Goal: Task Accomplishment & Management: Manage account settings

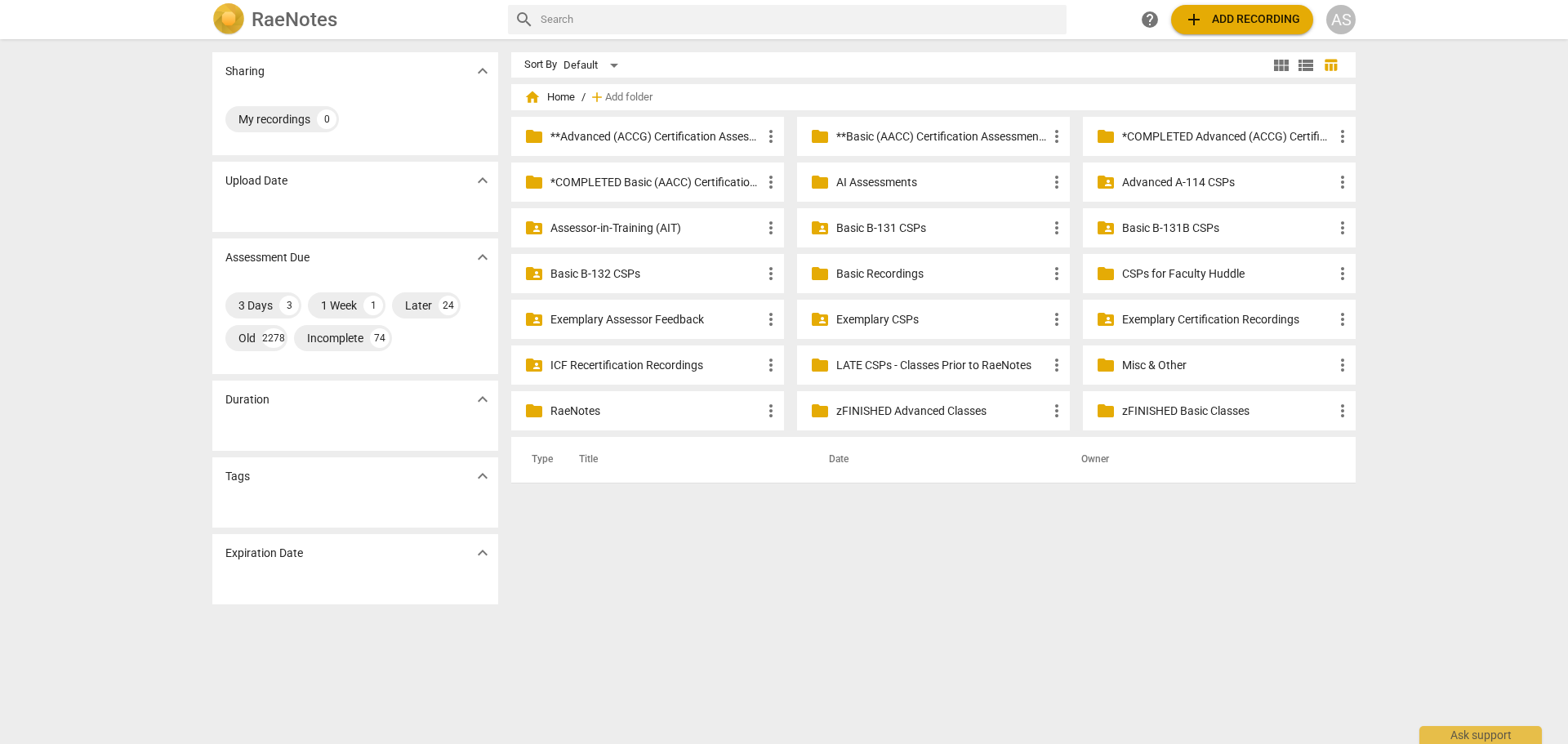
click at [1159, 224] on p "Basic B-131B CSPs" at bounding box center [1228, 228] width 211 height 17
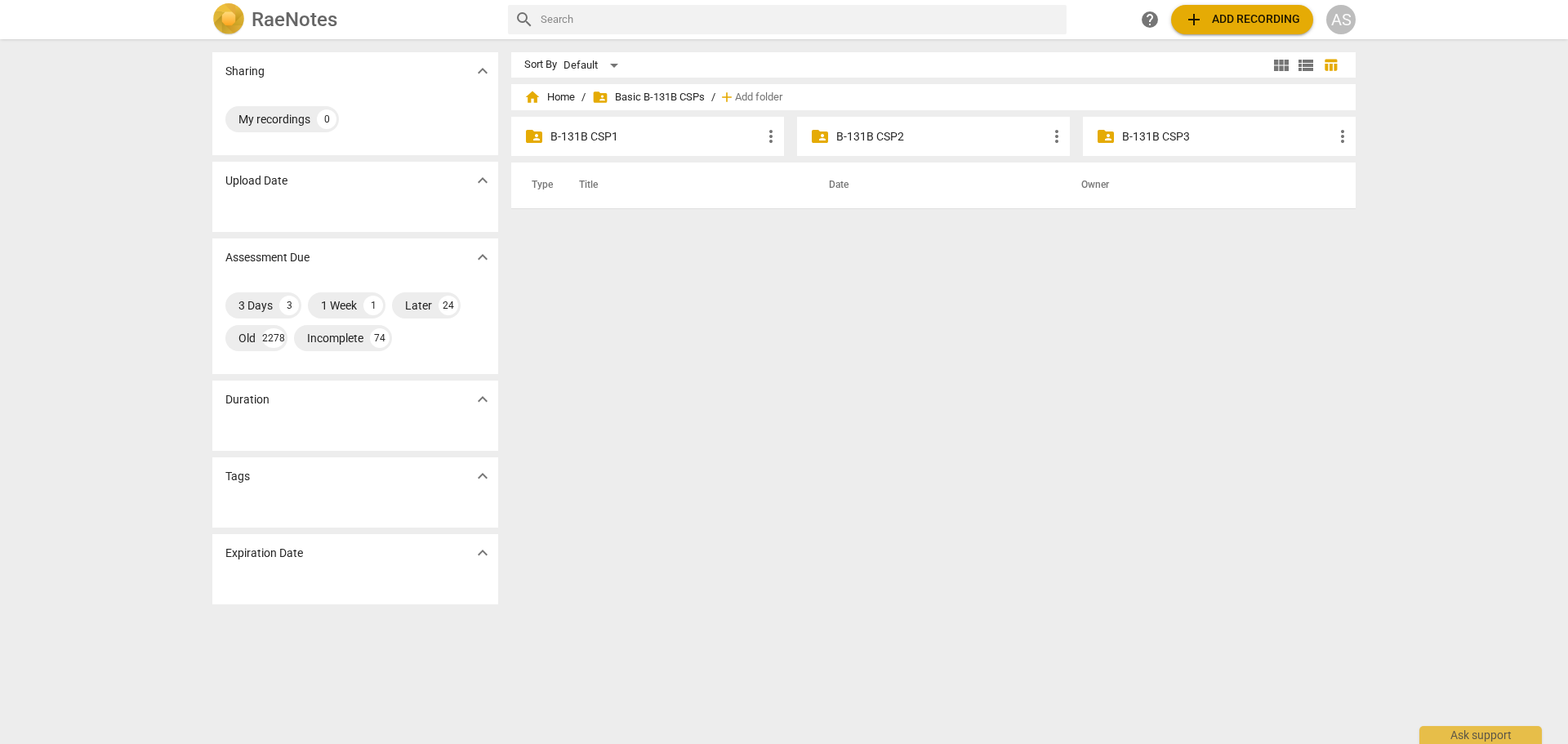
click at [1134, 128] on p "B-131B CSP3" at bounding box center [1228, 136] width 211 height 17
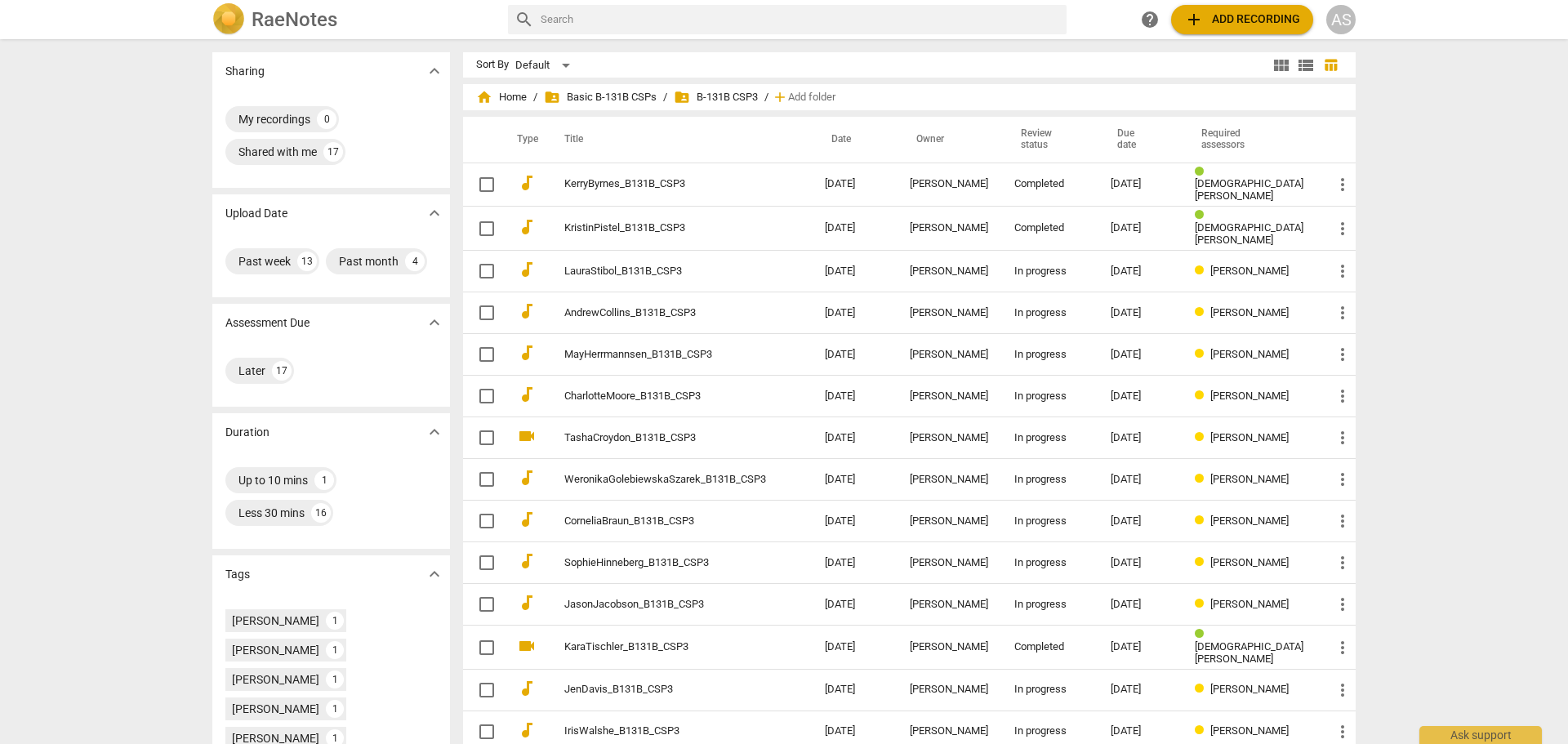
click at [527, 98] on span "home Home" at bounding box center [502, 97] width 51 height 16
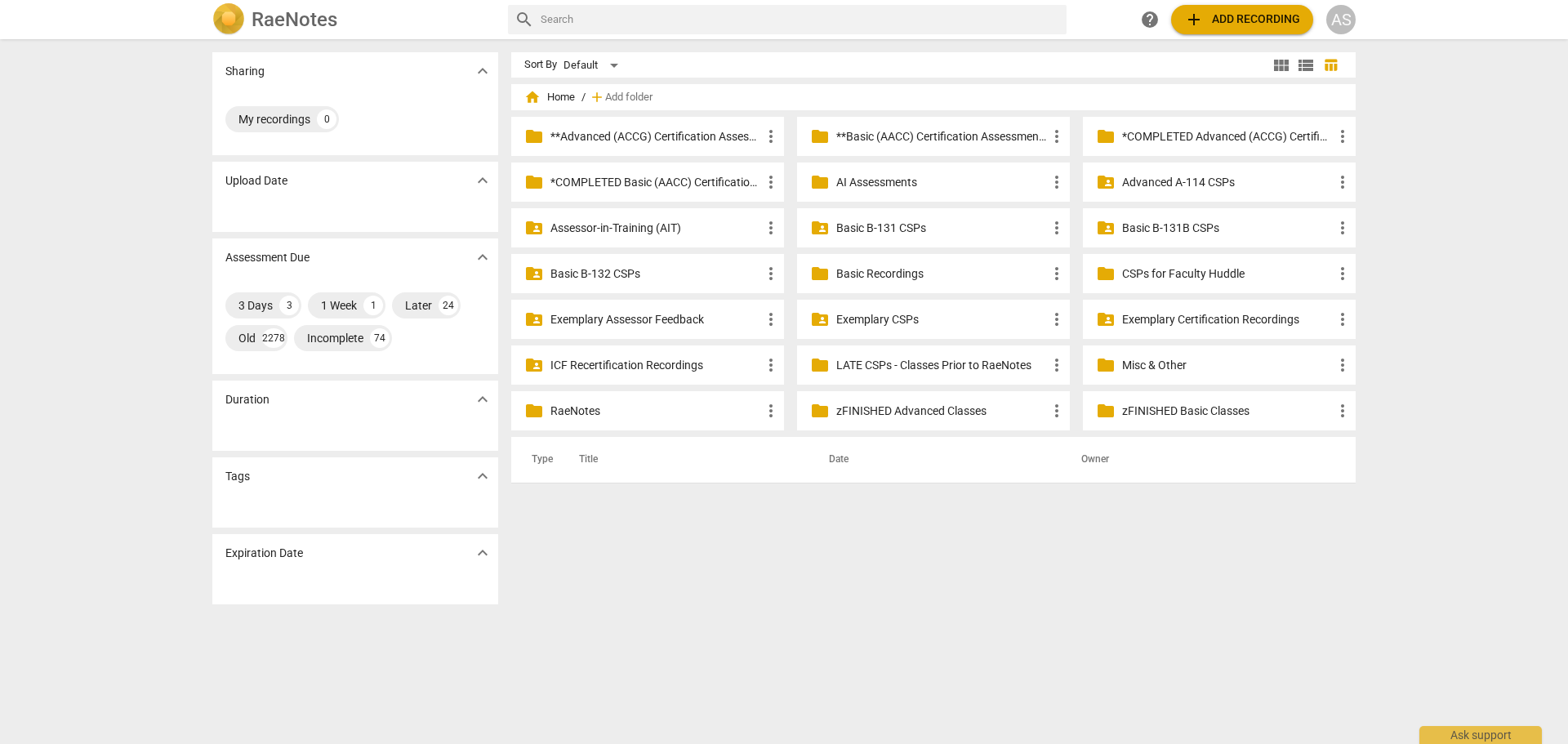
click at [679, 277] on p "Basic B-132 CSPs" at bounding box center [656, 274] width 211 height 17
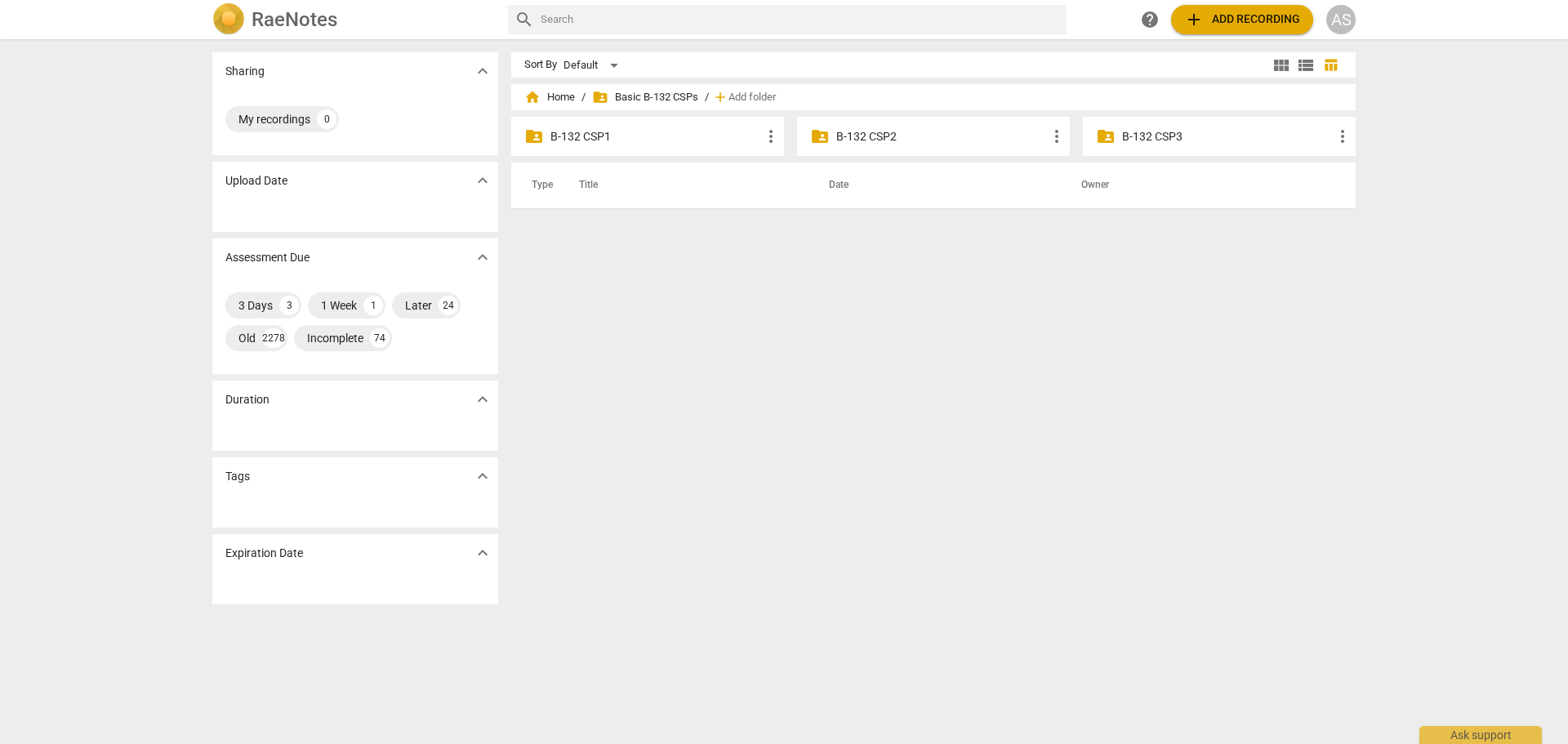
click at [618, 134] on p "B-132 CSP1" at bounding box center [656, 136] width 211 height 17
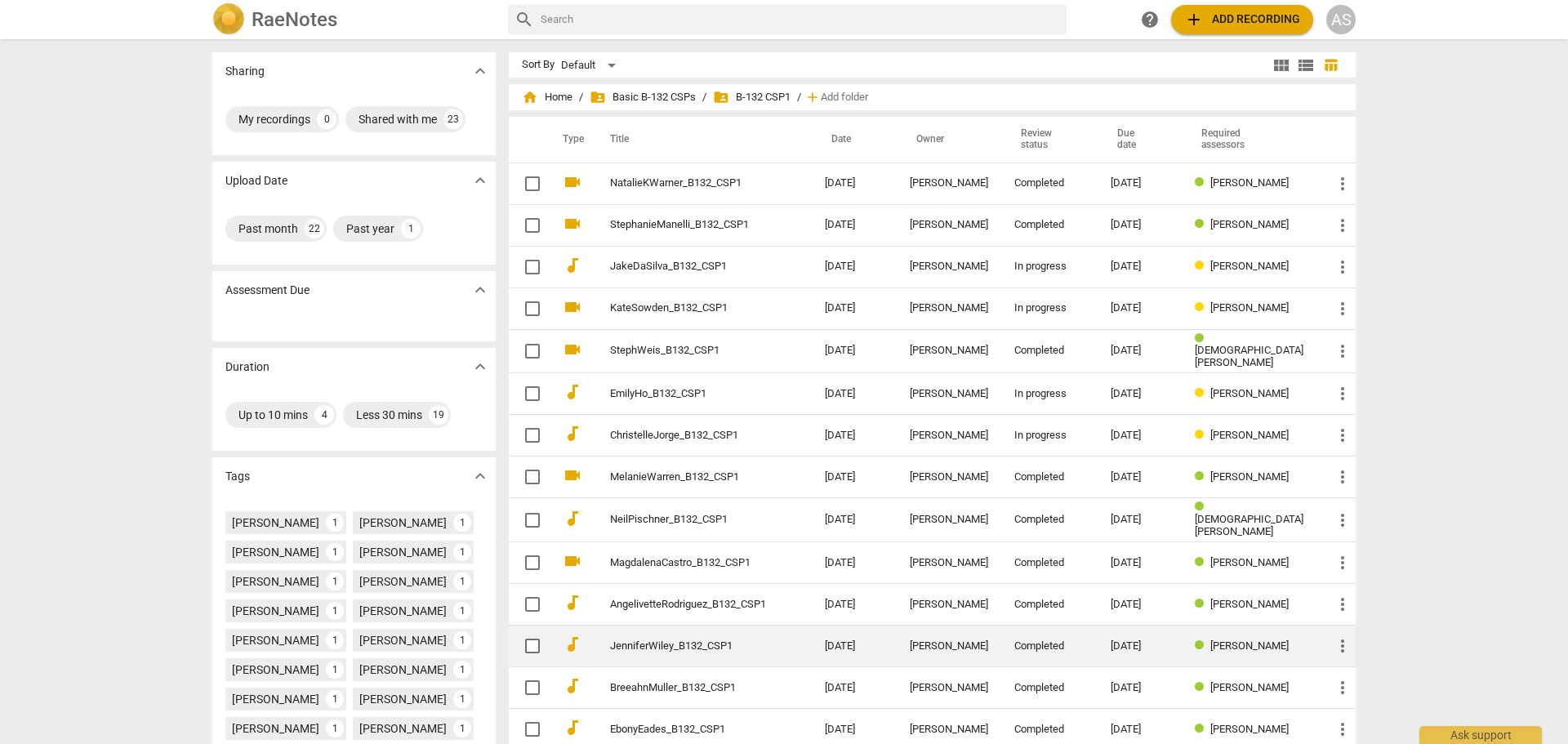
click at [1030, 641] on div "Completed" at bounding box center [1049, 646] width 70 height 12
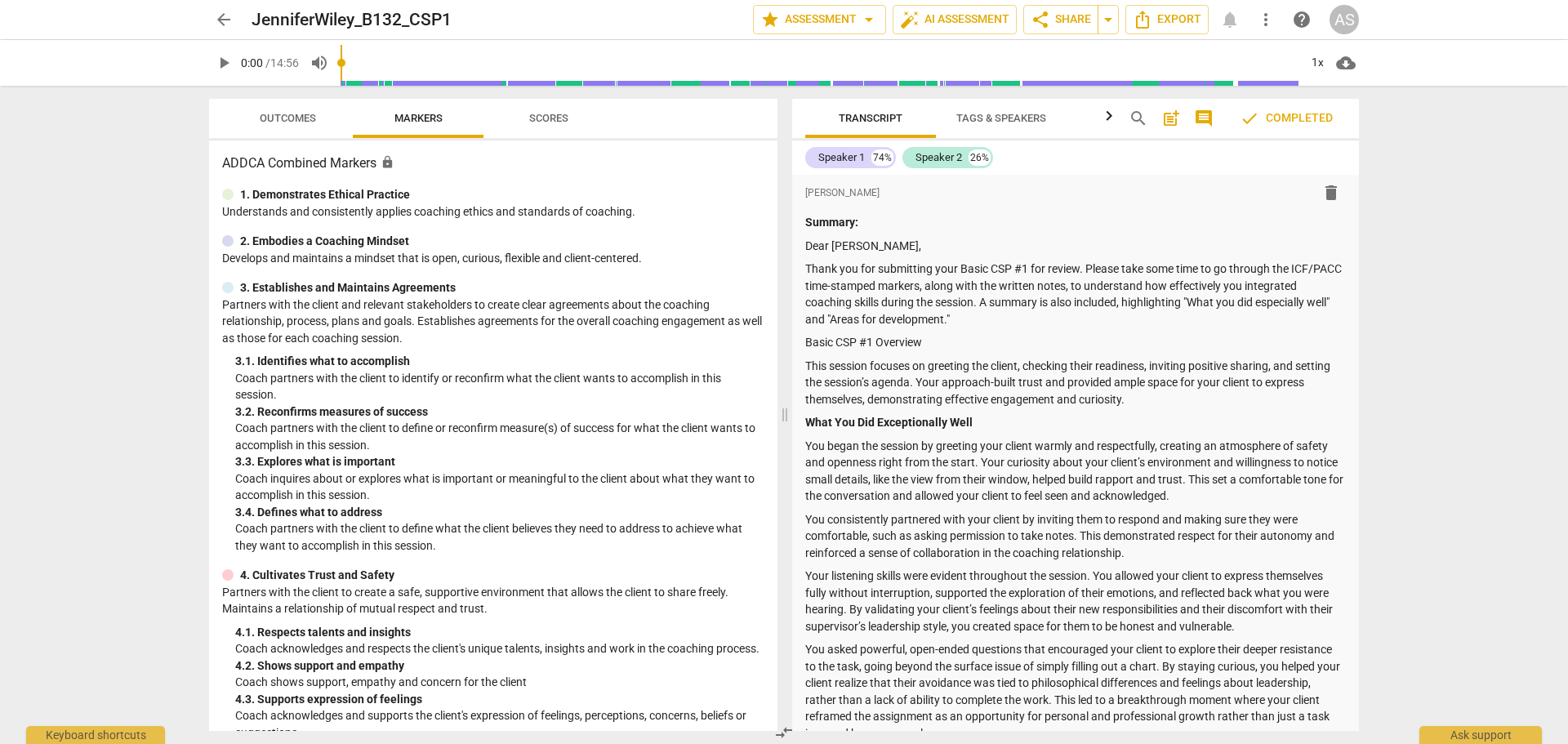
click at [289, 116] on span "Outcomes" at bounding box center [288, 117] width 56 height 12
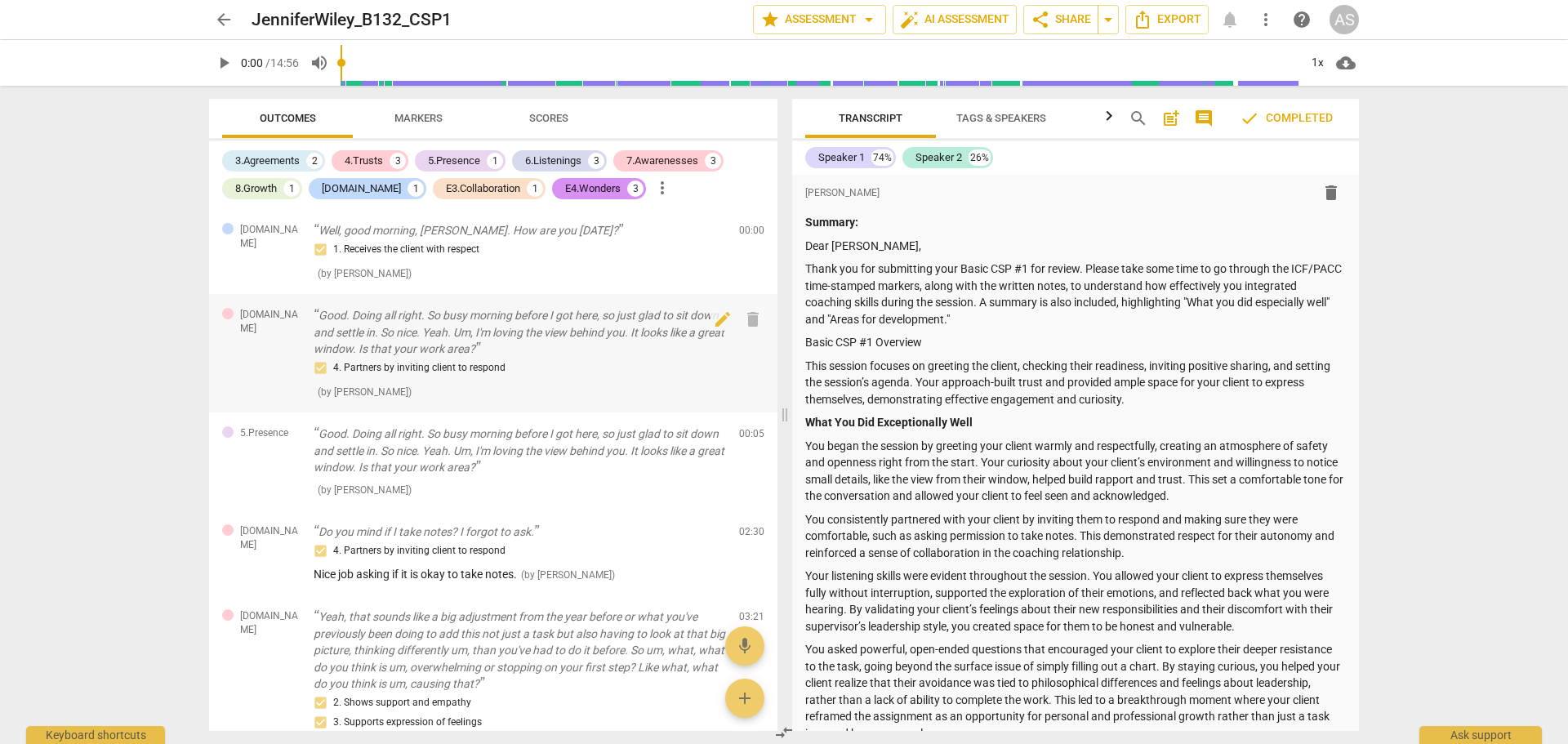
click at [491, 336] on p "Good. Doing all right. So busy morning before I got here, so just glad to sit d…" at bounding box center [520, 333] width 413 height 51
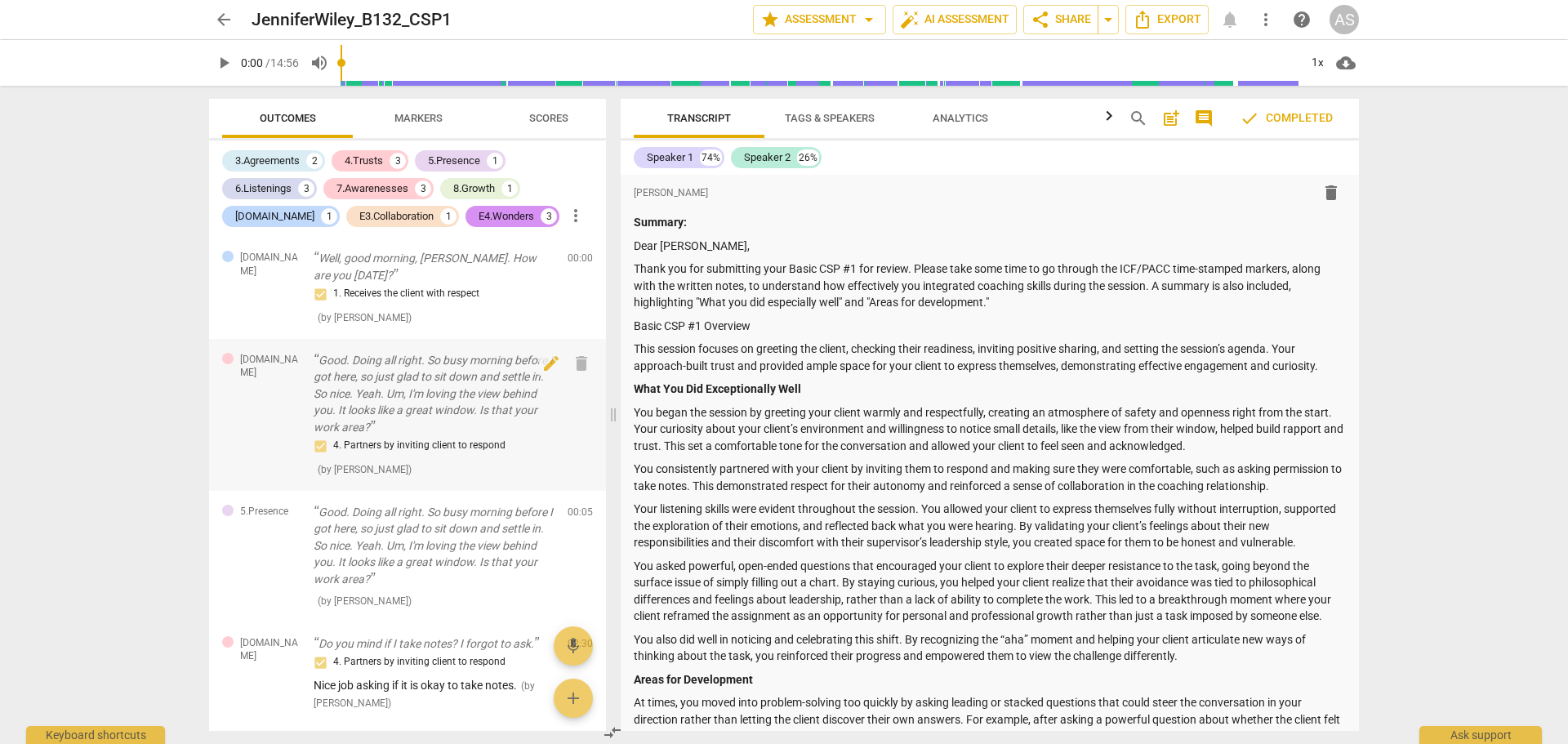
scroll to position [1071, 0]
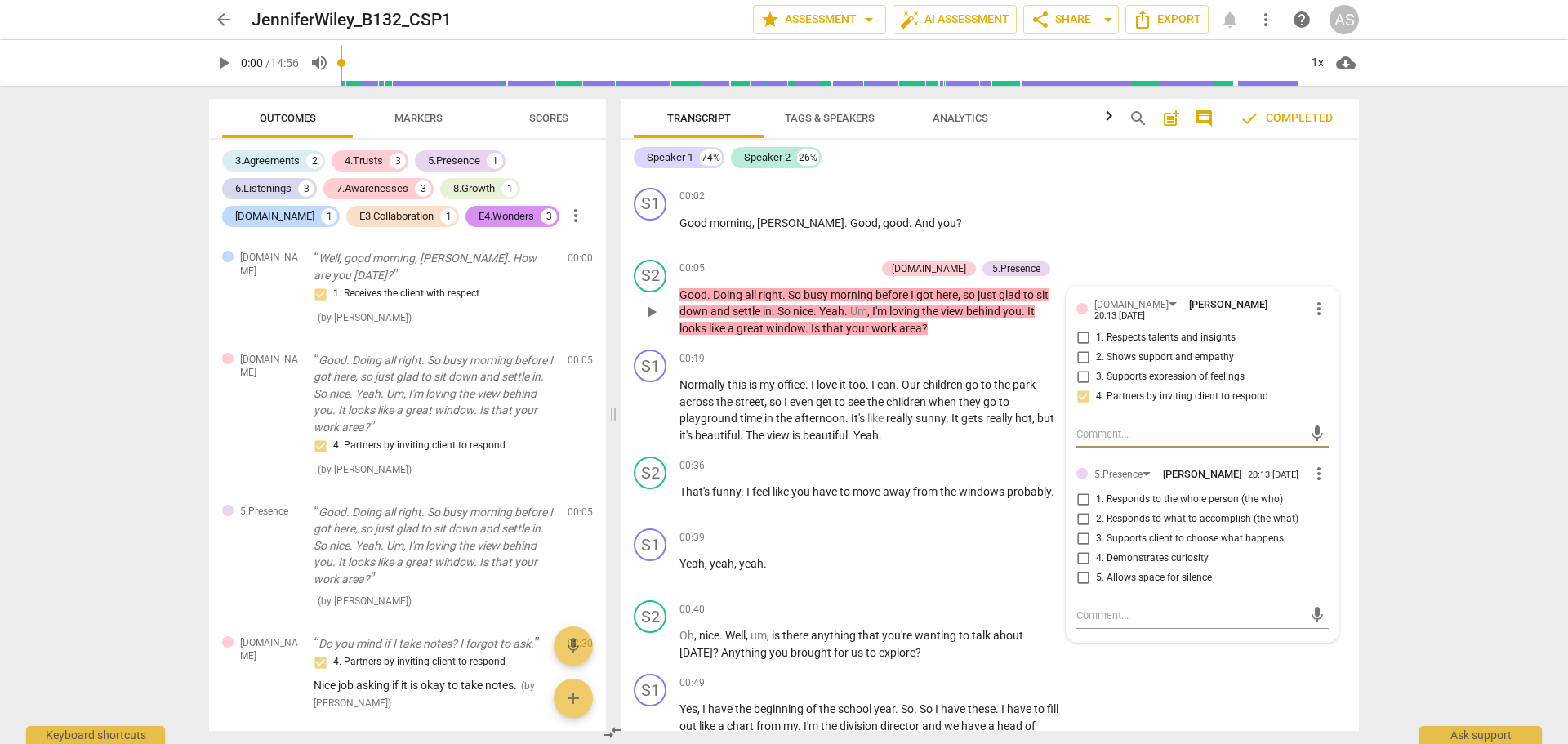
click at [226, 15] on span "arrow_back" at bounding box center [224, 20] width 20 height 20
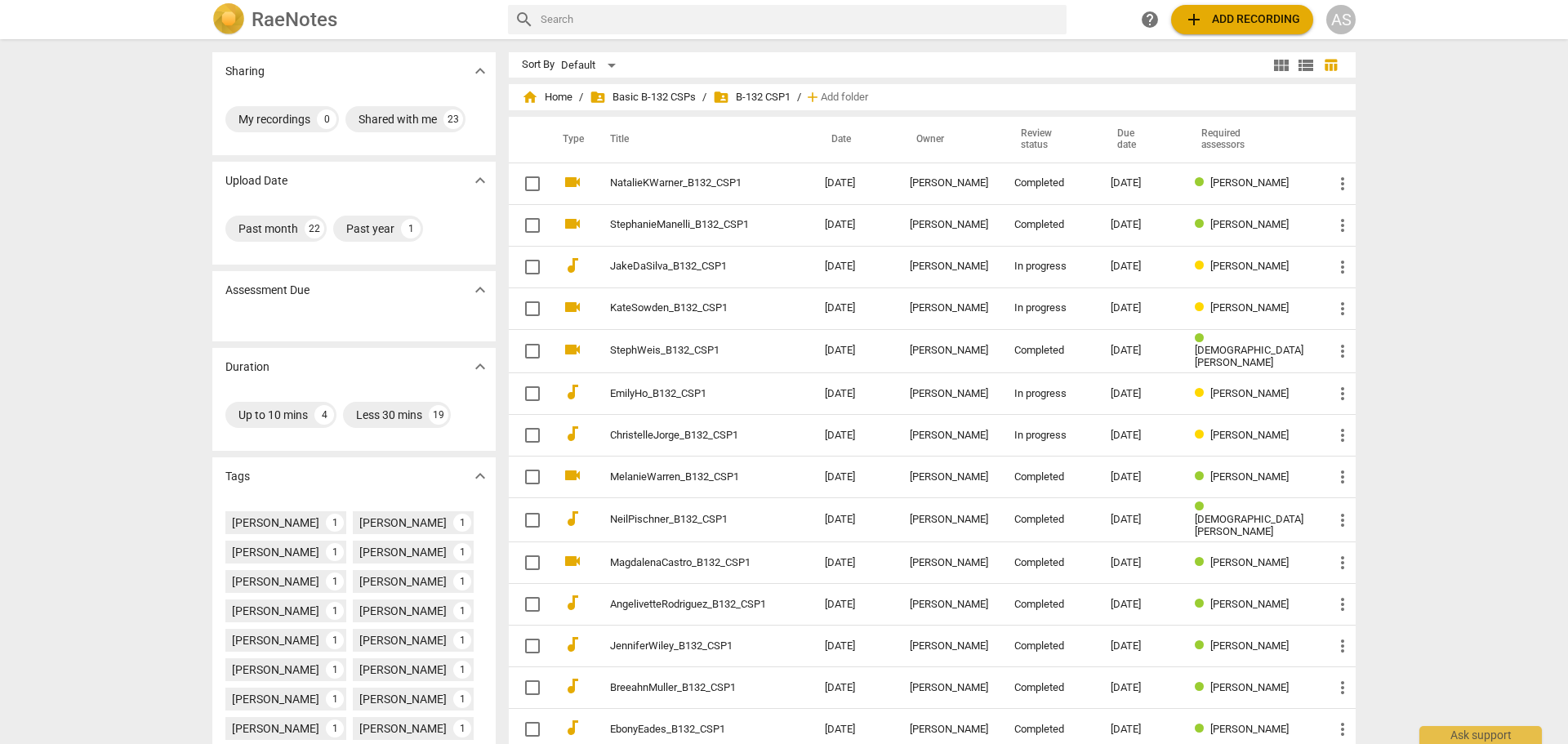
click at [307, 17] on h2 "RaeNotes" at bounding box center [295, 19] width 85 height 23
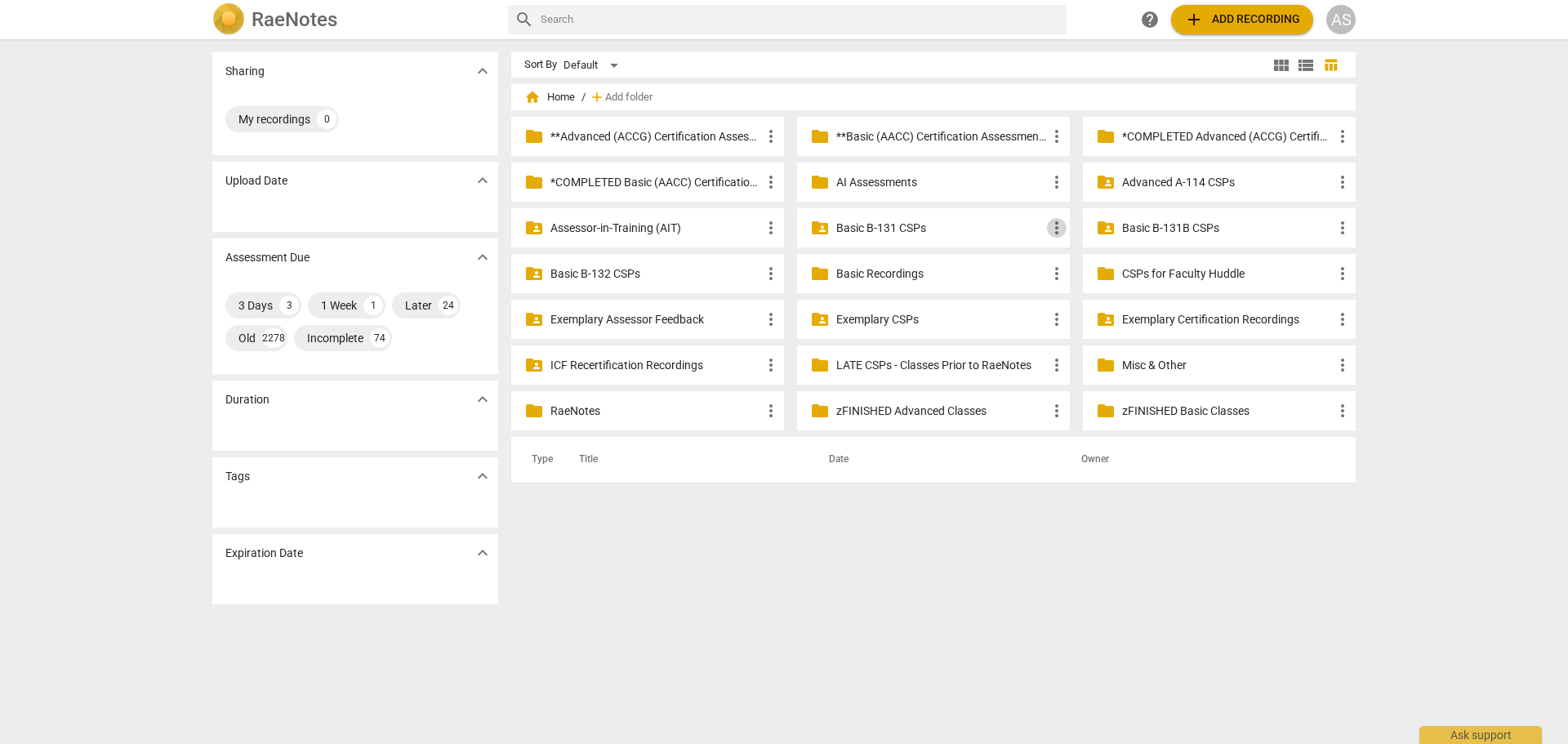
click at [1053, 231] on span "more_vert" at bounding box center [1057, 228] width 20 height 20
click at [1080, 311] on li "Move" at bounding box center [1081, 306] width 74 height 39
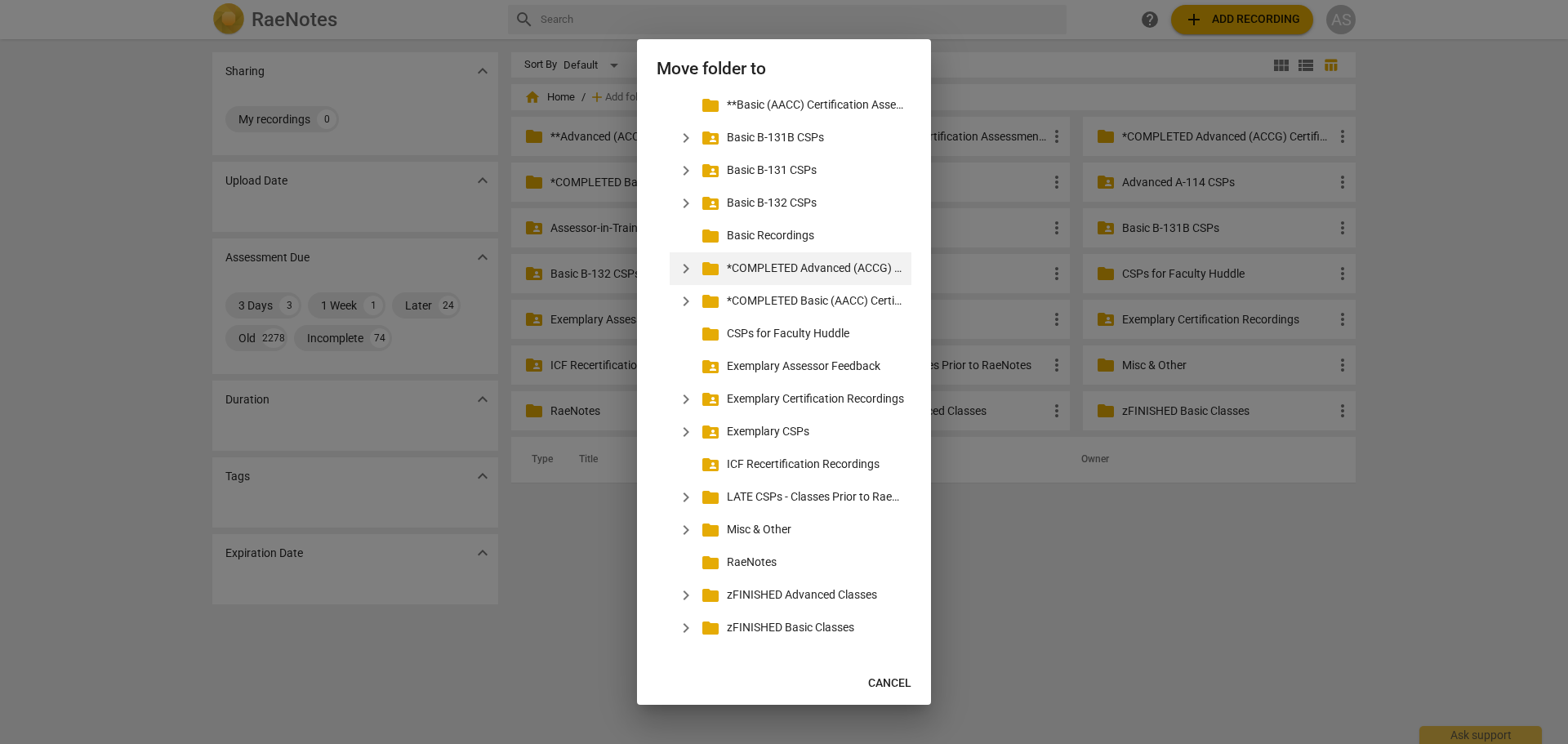
scroll to position [171, 0]
click at [687, 628] on span "expand_more" at bounding box center [687, 628] width 20 height 20
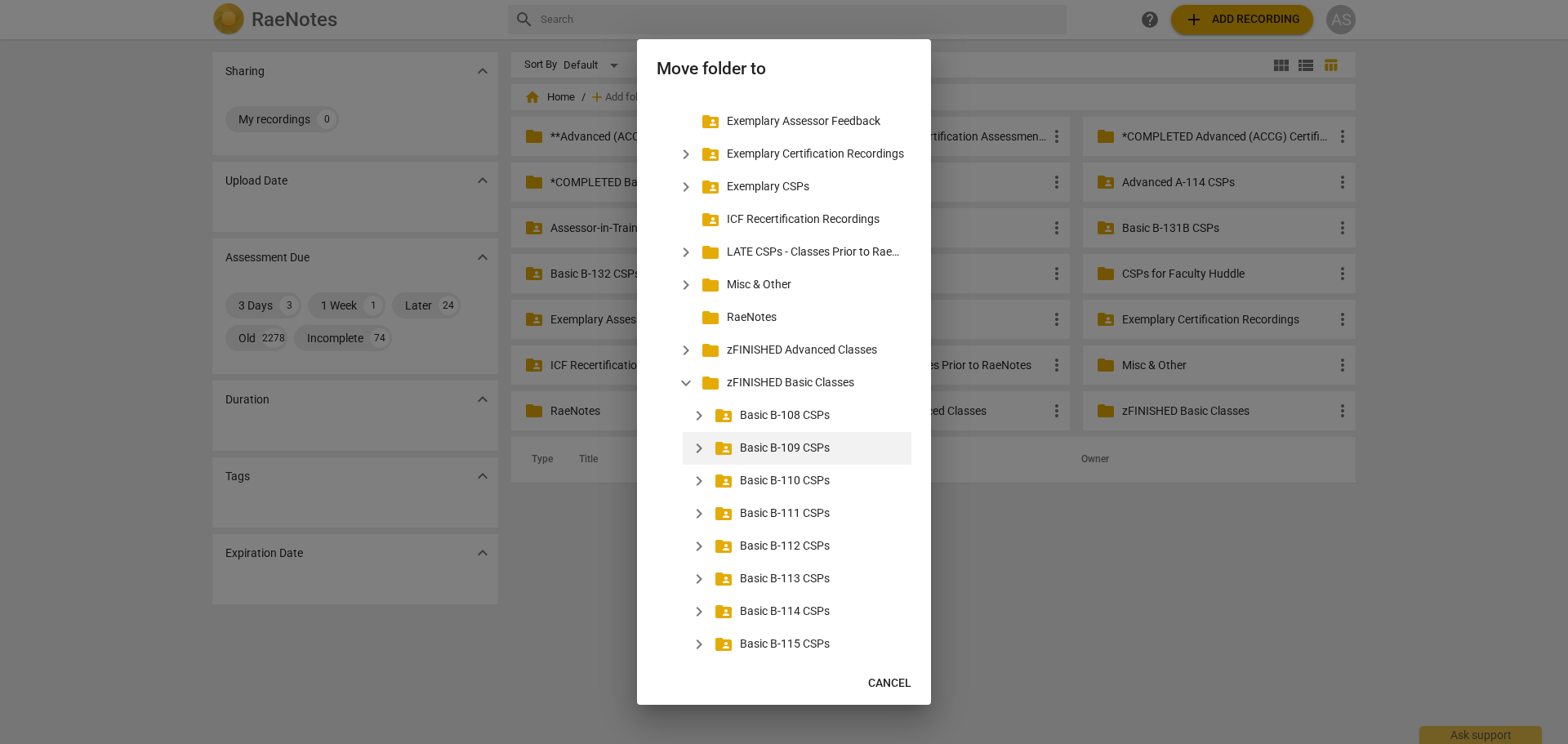
scroll to position [416, 0]
click at [809, 384] on p "zFINISHED Basic Classes" at bounding box center [816, 381] width 178 height 17
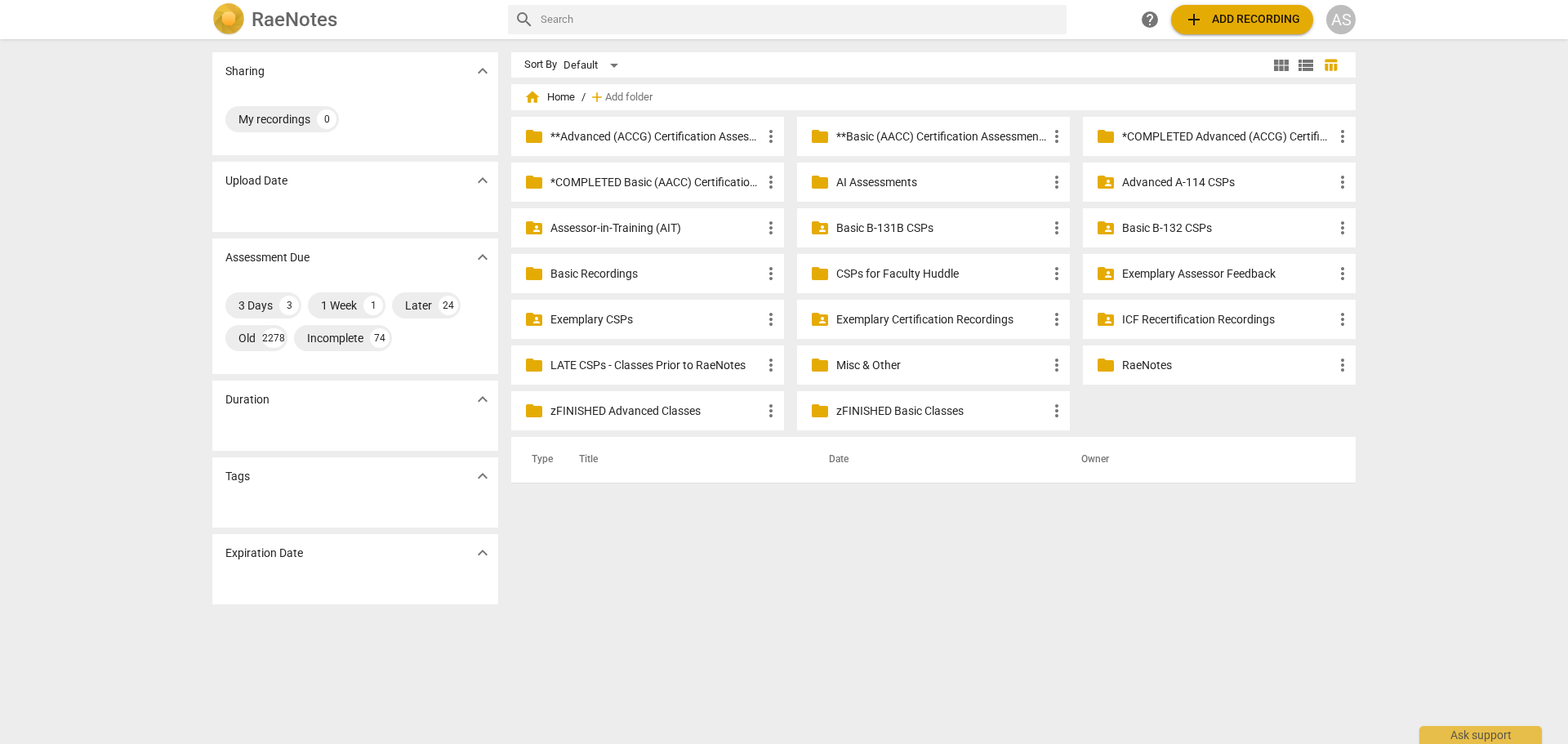
click at [911, 413] on p "zFINISHED Basic Classes" at bounding box center [942, 411] width 211 height 17
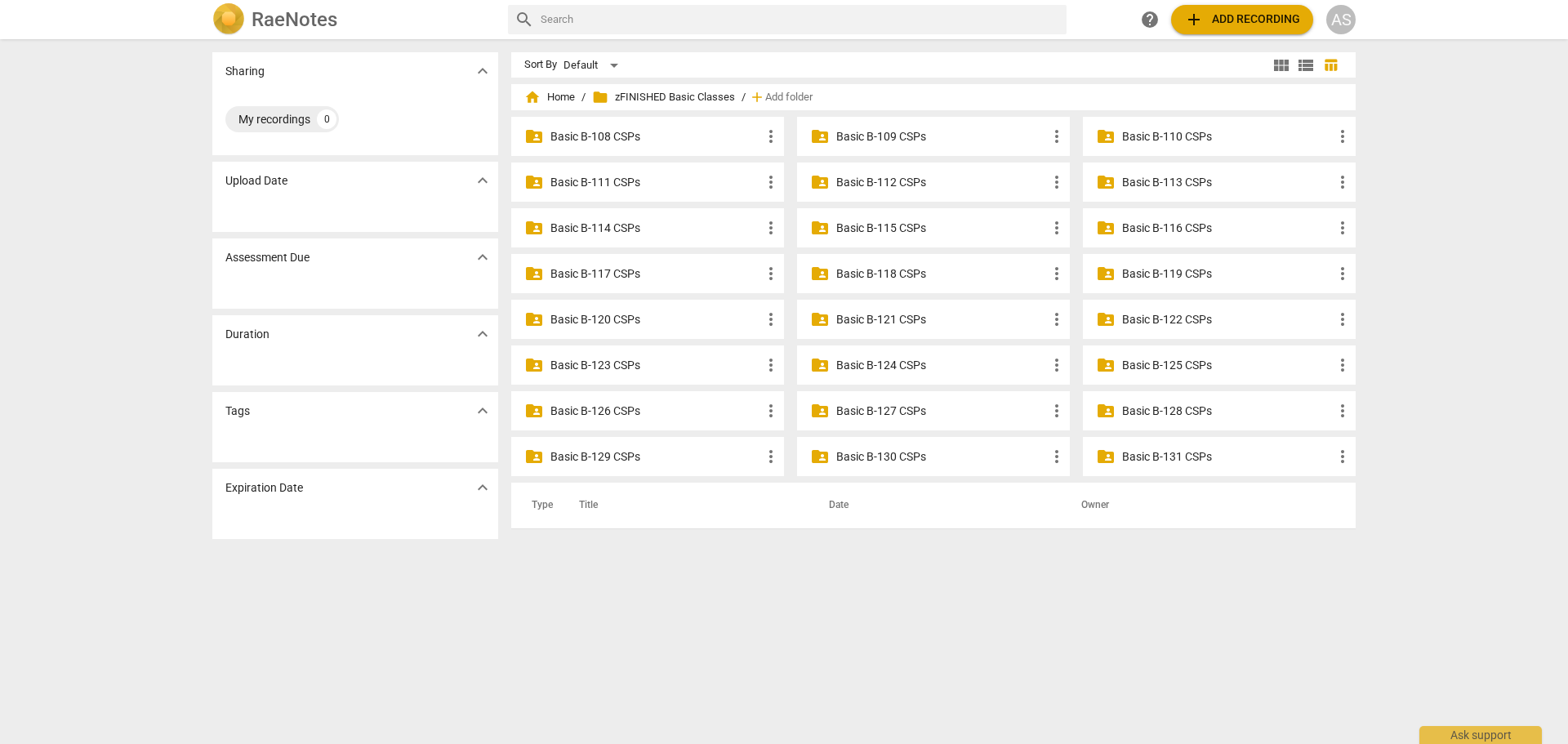
click at [1179, 453] on p "Basic B-131 CSPs" at bounding box center [1228, 457] width 211 height 17
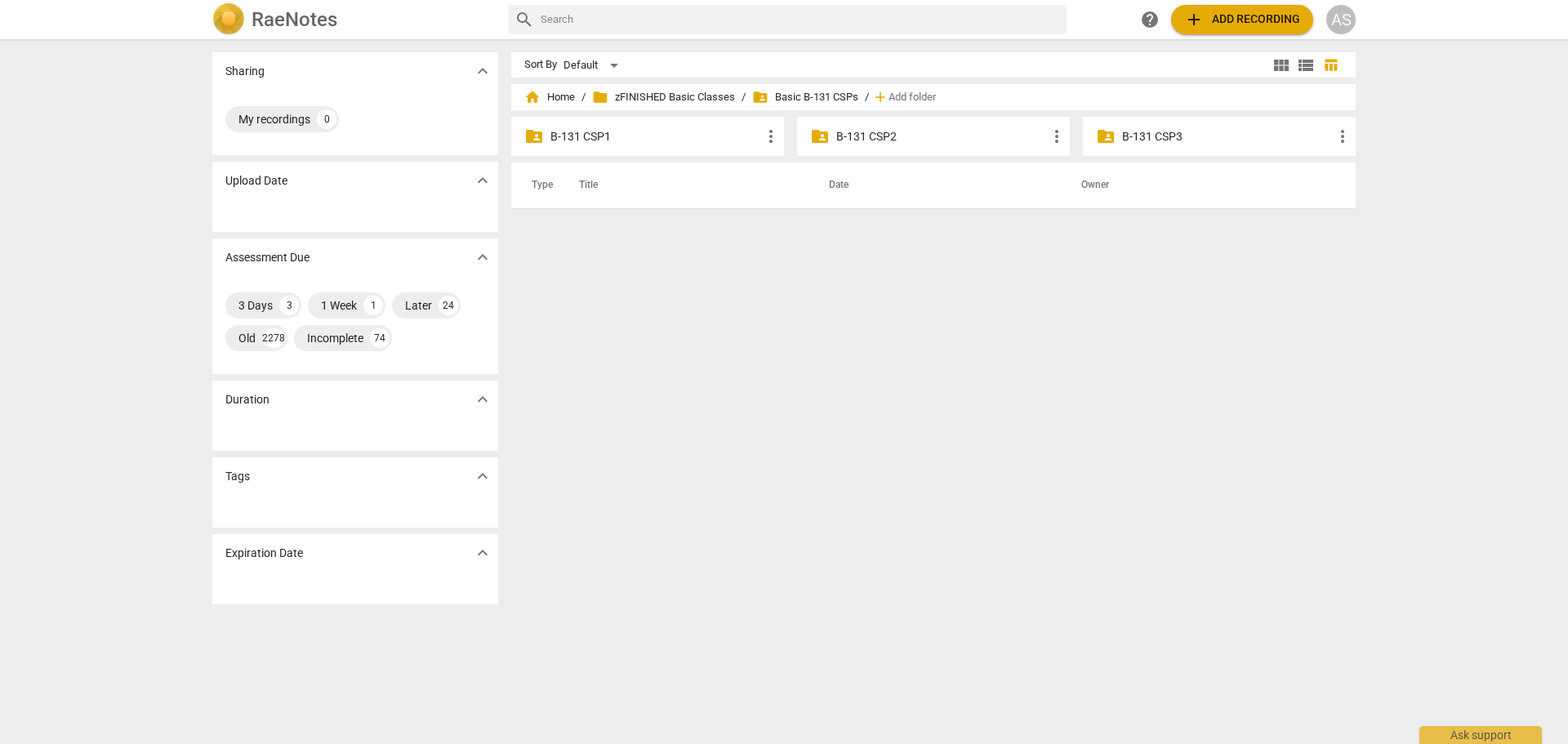
click at [1136, 125] on div "folder_shared B-131 CSP3 more_vert" at bounding box center [1220, 136] width 273 height 39
click at [1140, 137] on p "B-131 CSP3" at bounding box center [1228, 136] width 211 height 17
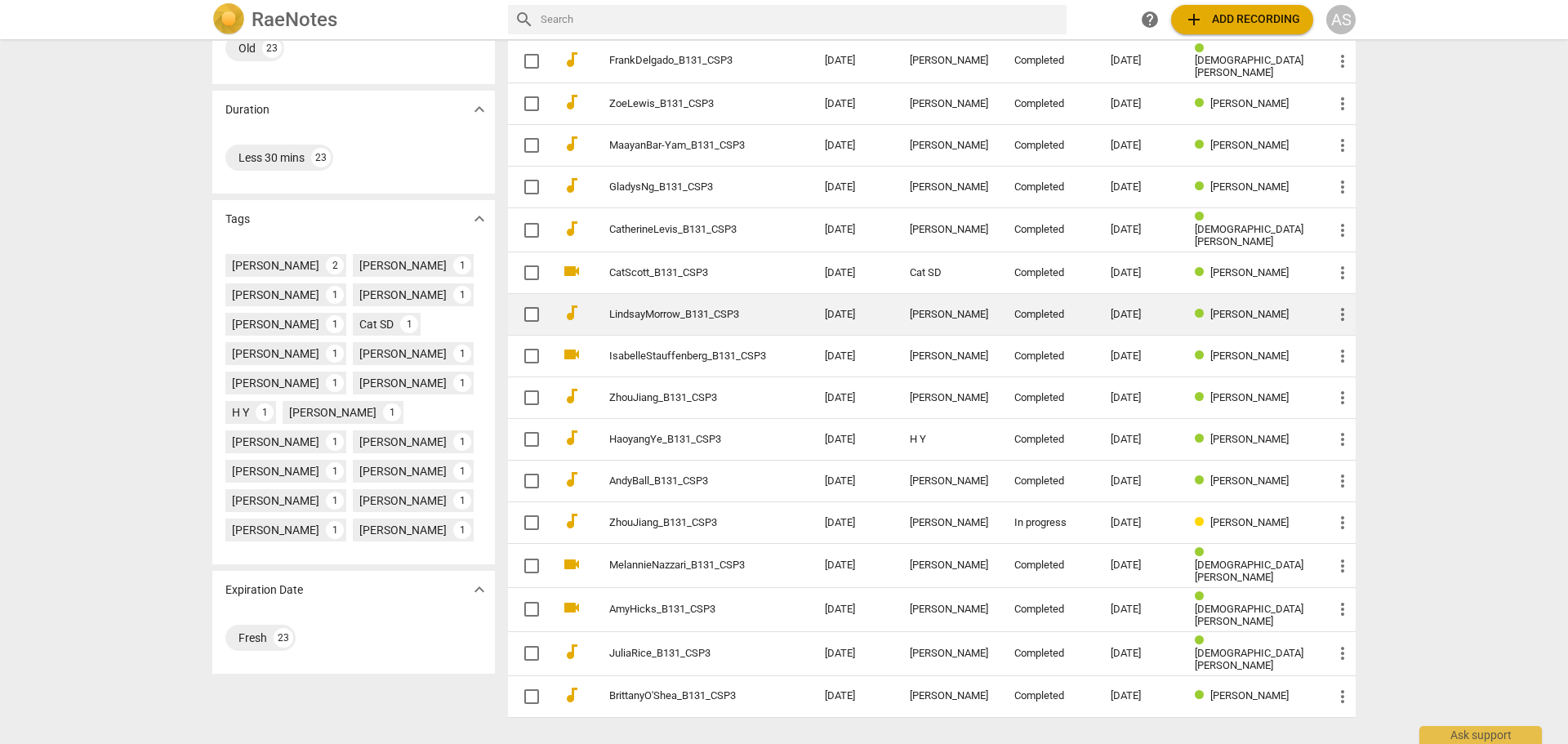
scroll to position [329, 0]
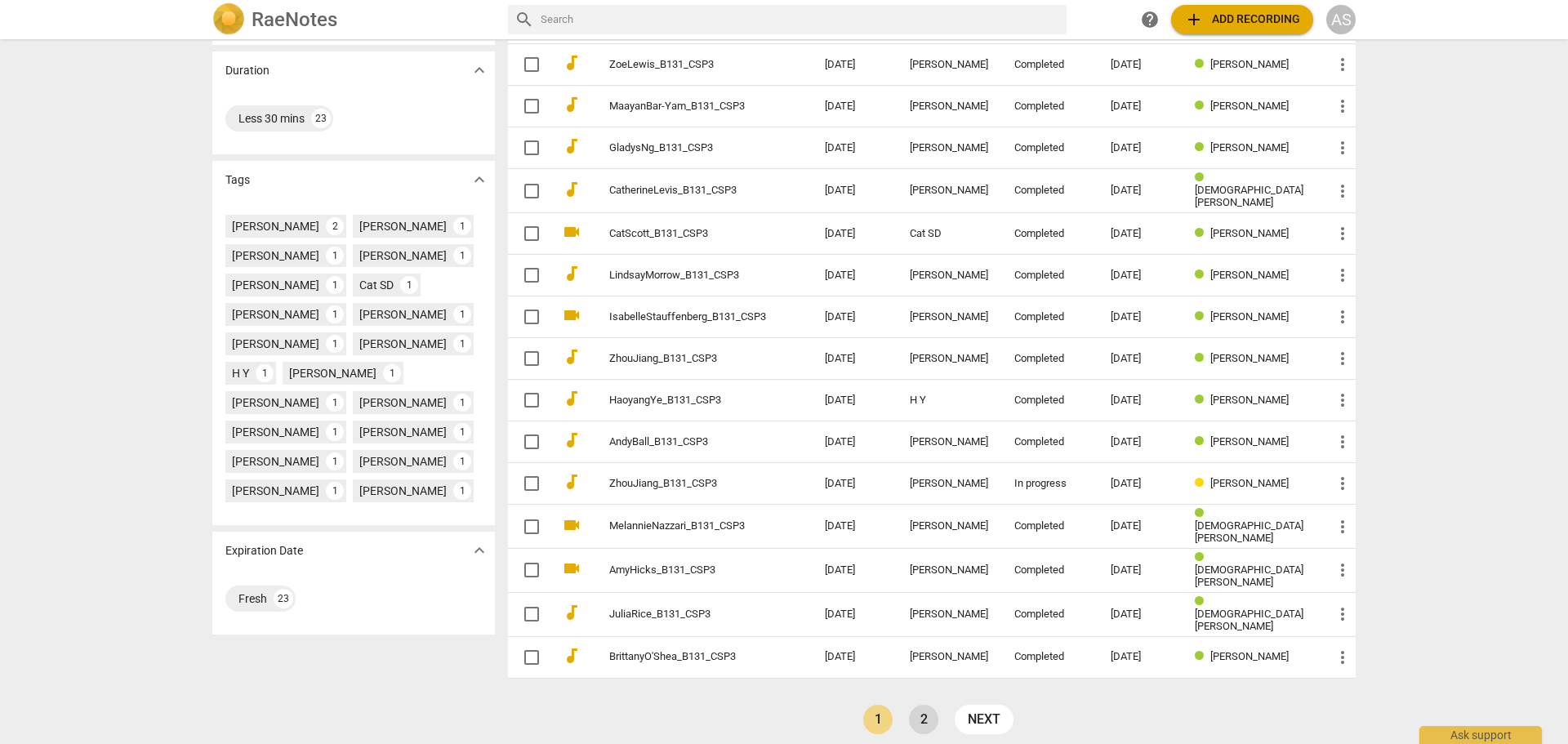
click at [933, 705] on link "2" at bounding box center [924, 719] width 29 height 29
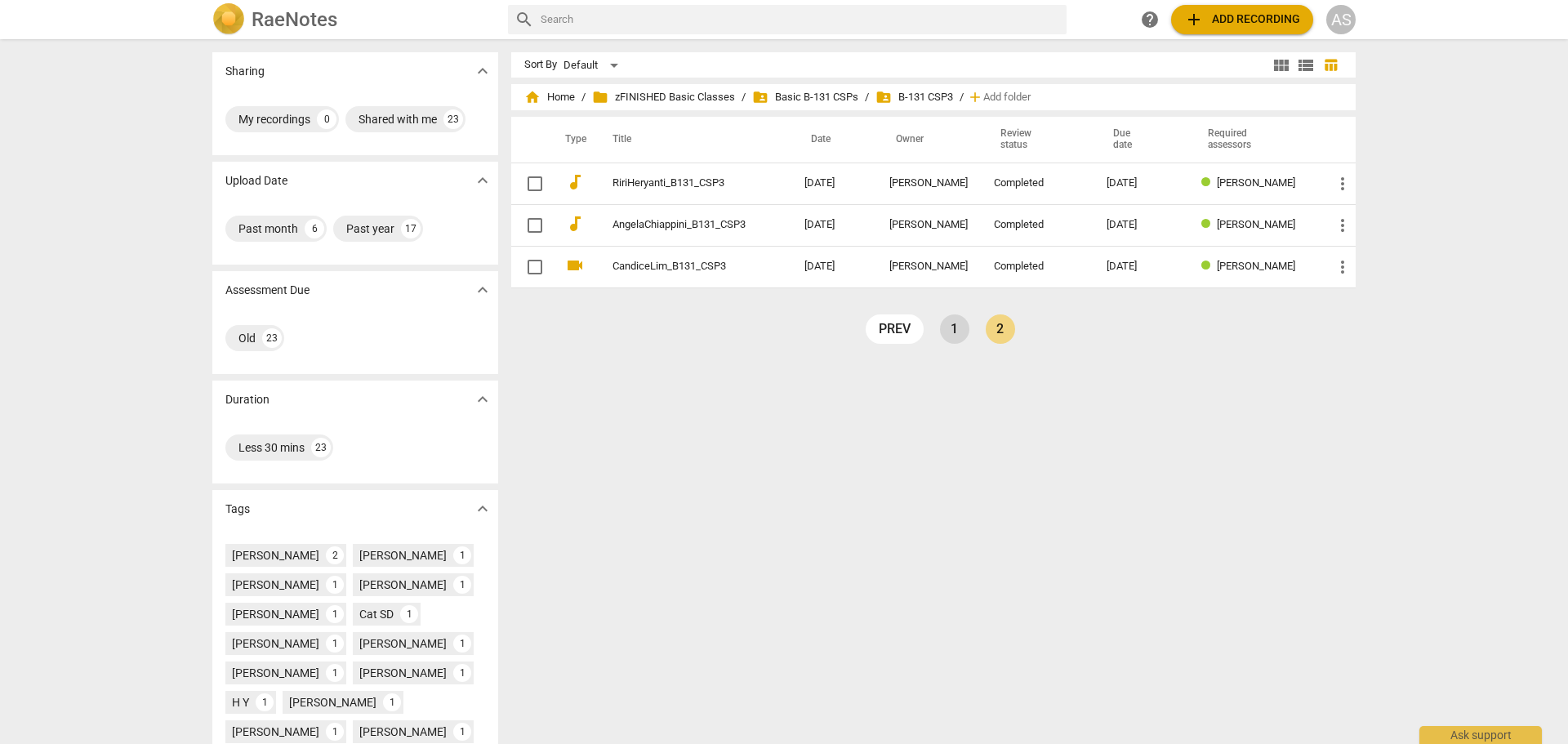
click at [941, 332] on link "1" at bounding box center [955, 329] width 29 height 29
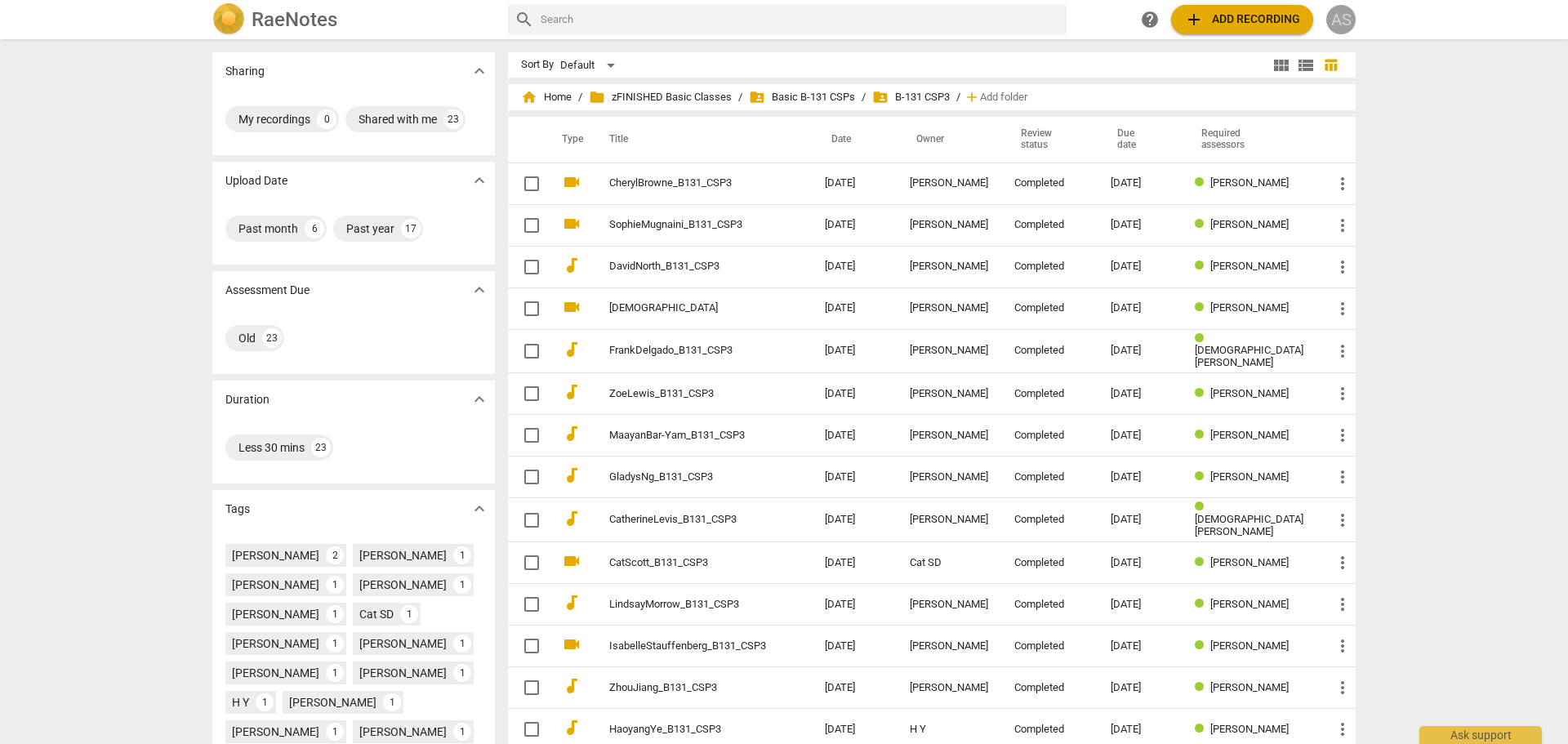
click at [1340, 18] on div "AS" at bounding box center [1341, 19] width 29 height 29
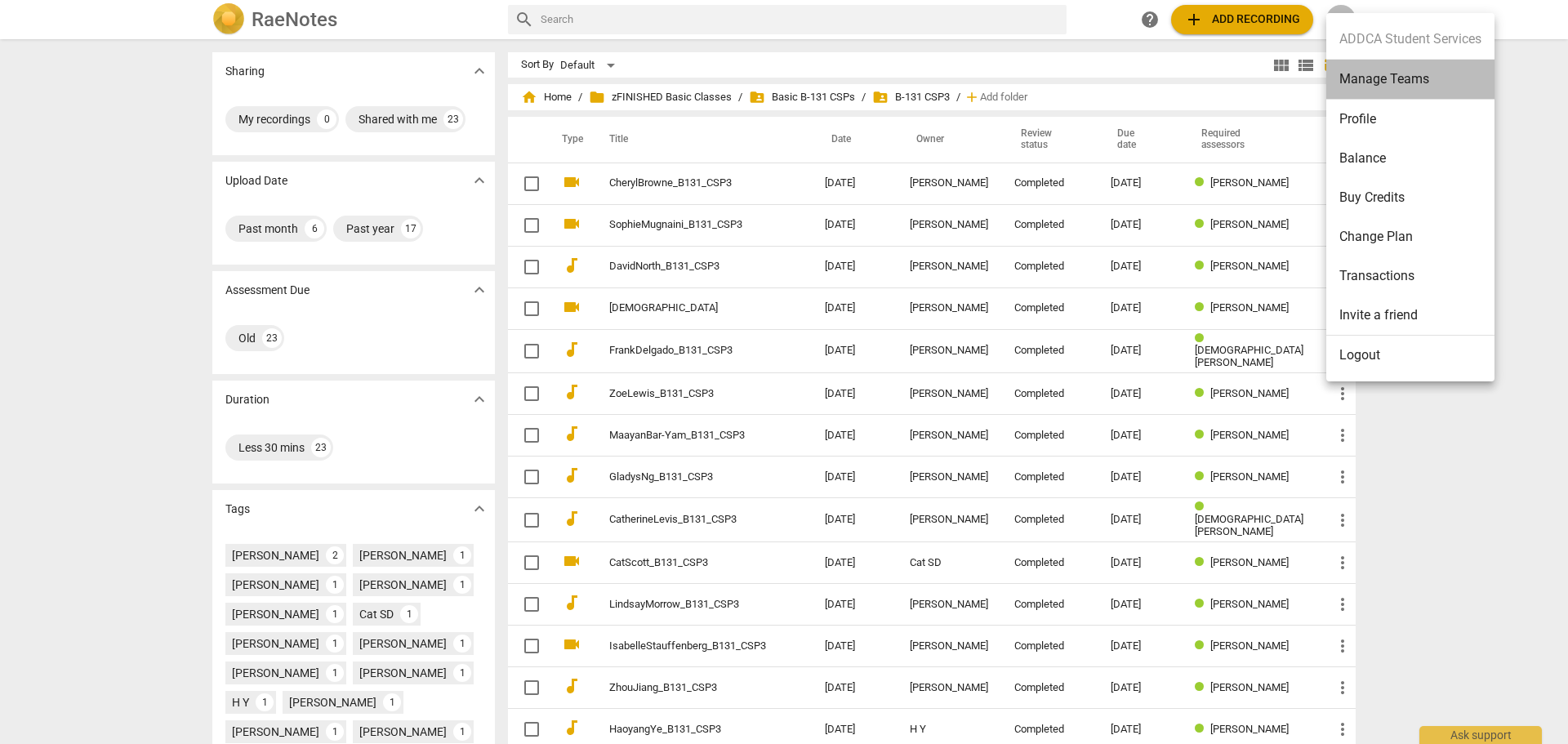
click at [1366, 81] on li "Manage Teams" at bounding box center [1410, 80] width 168 height 40
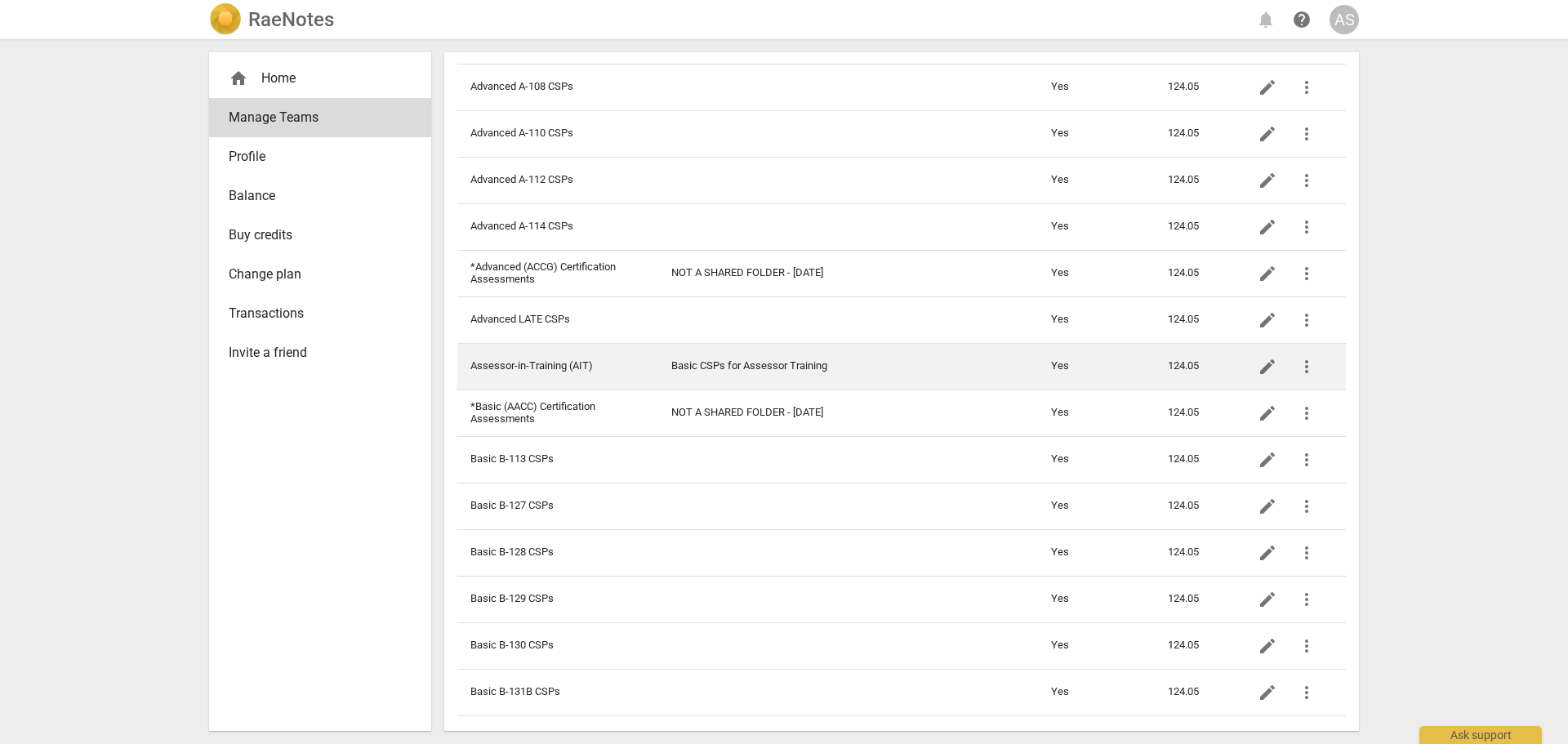
scroll to position [245, 0]
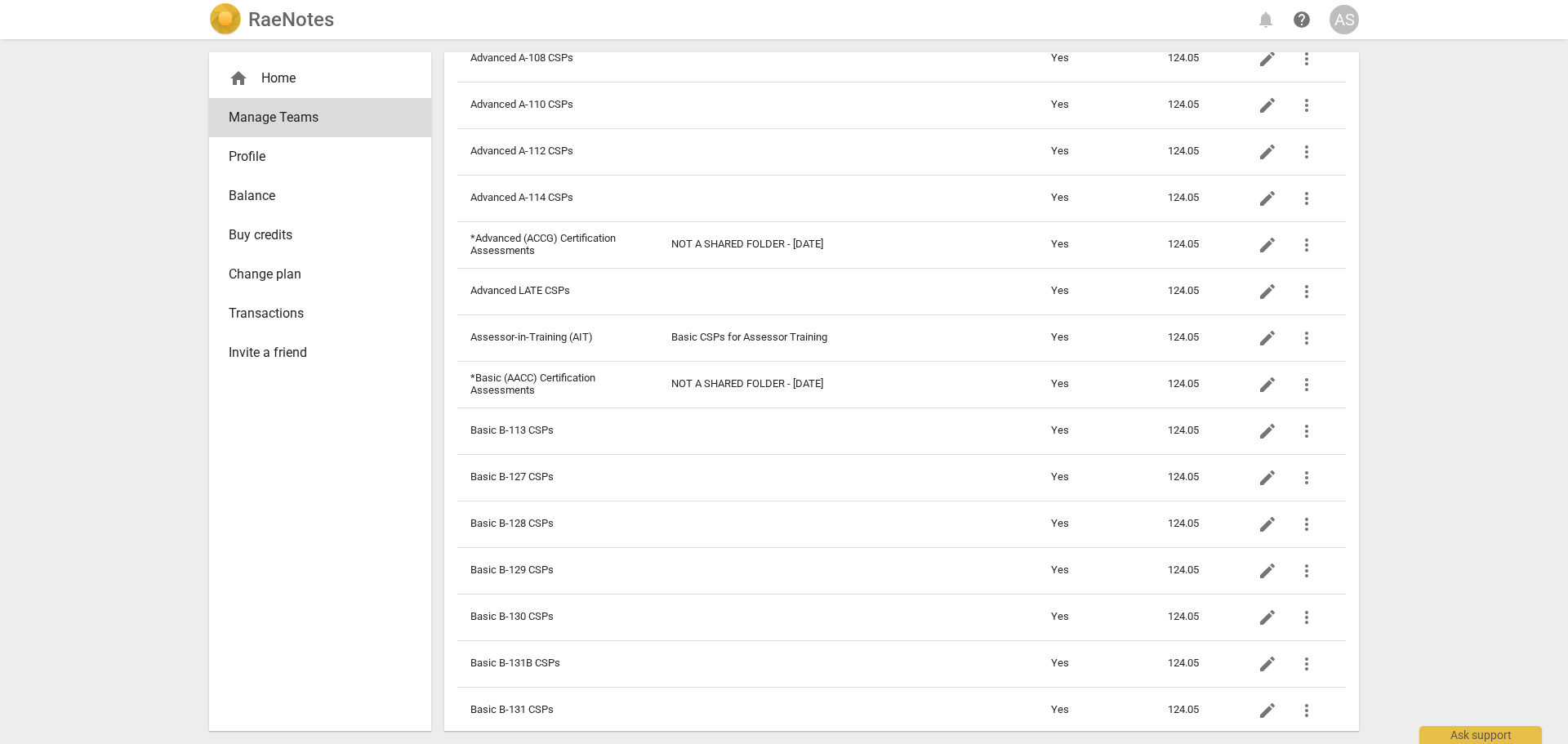
click at [312, 20] on h2 "RaeNotes" at bounding box center [291, 19] width 85 height 23
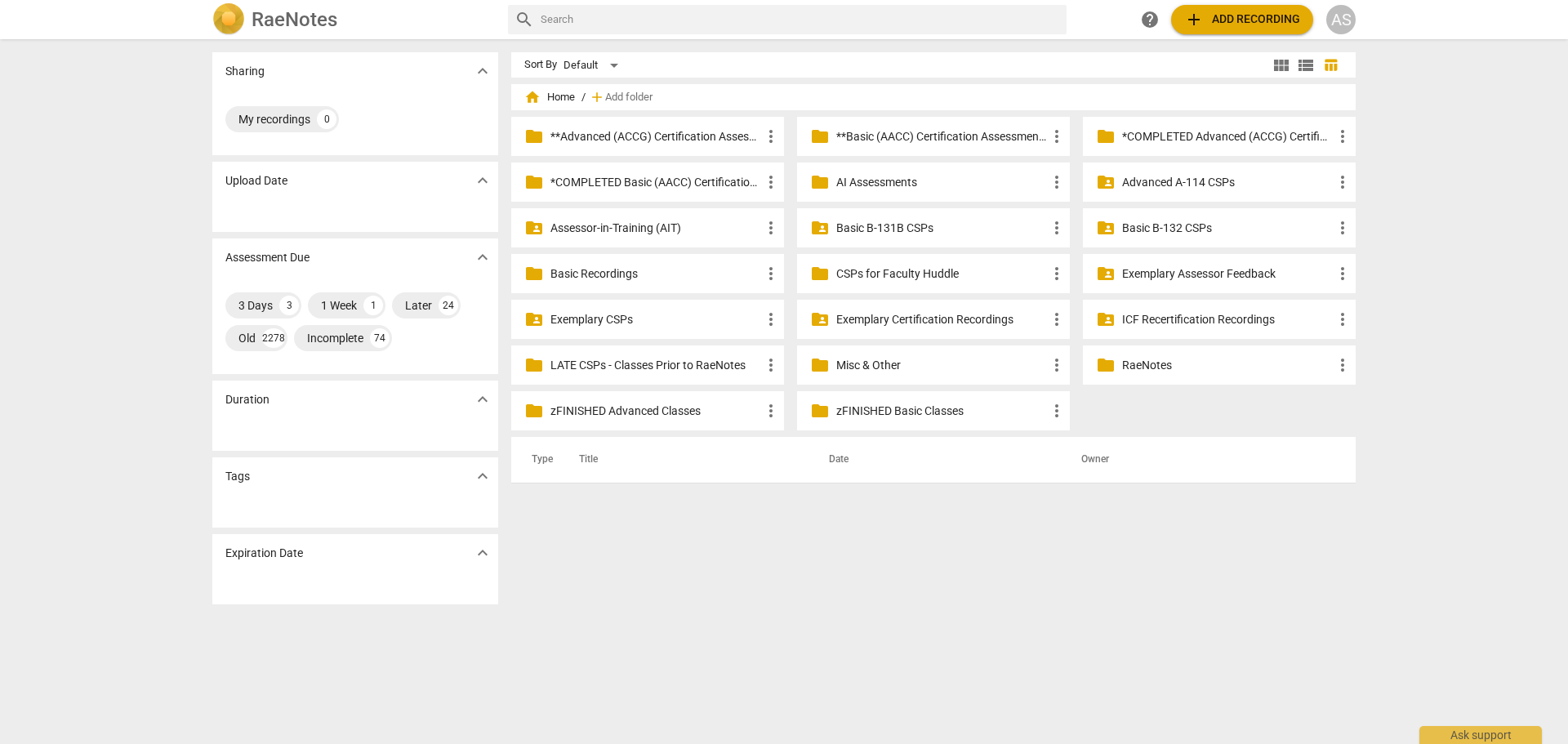
click at [928, 408] on p "zFINISHED Basic Classes" at bounding box center [942, 411] width 211 height 17
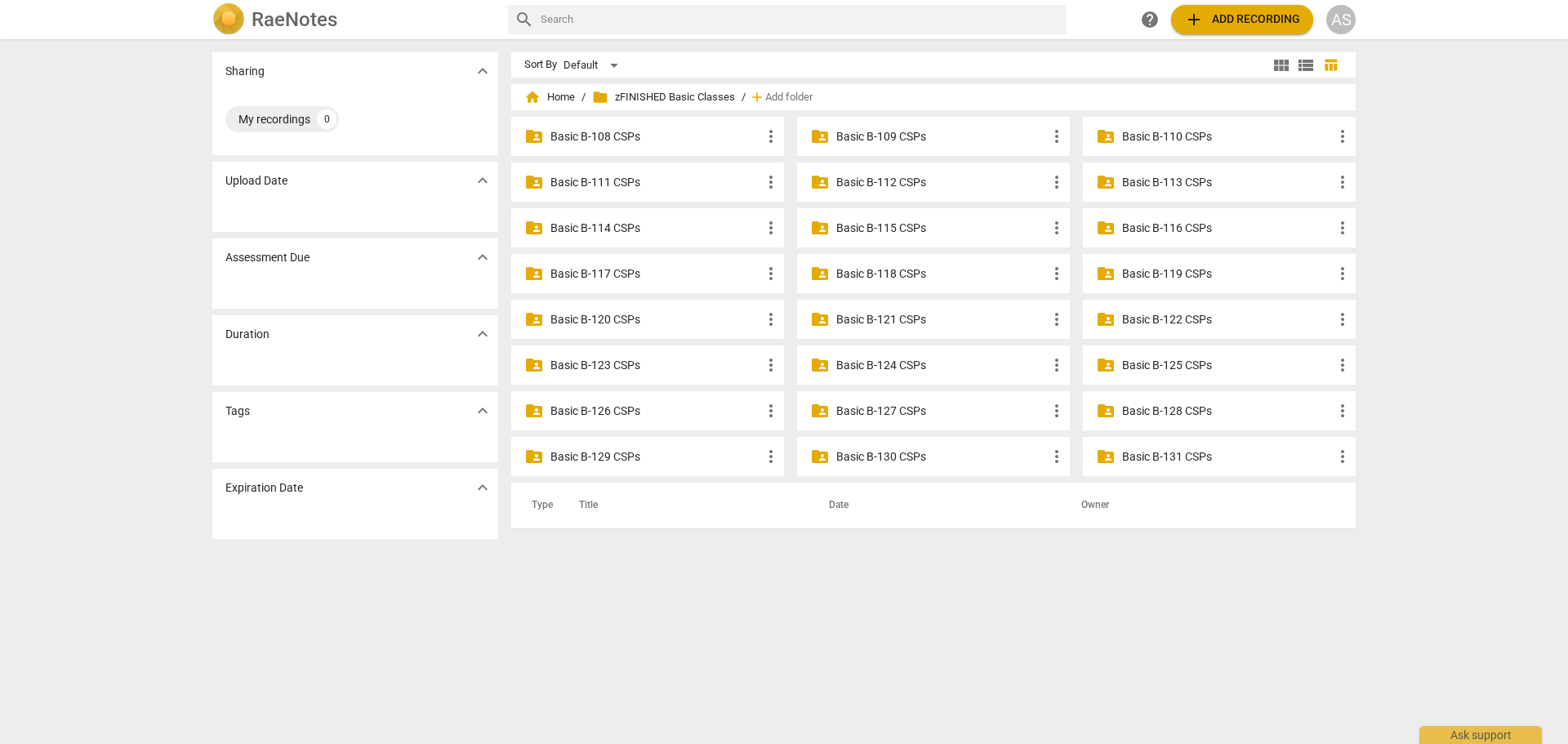
click at [1179, 179] on p "Basic B-113 CSPs" at bounding box center [1228, 182] width 211 height 17
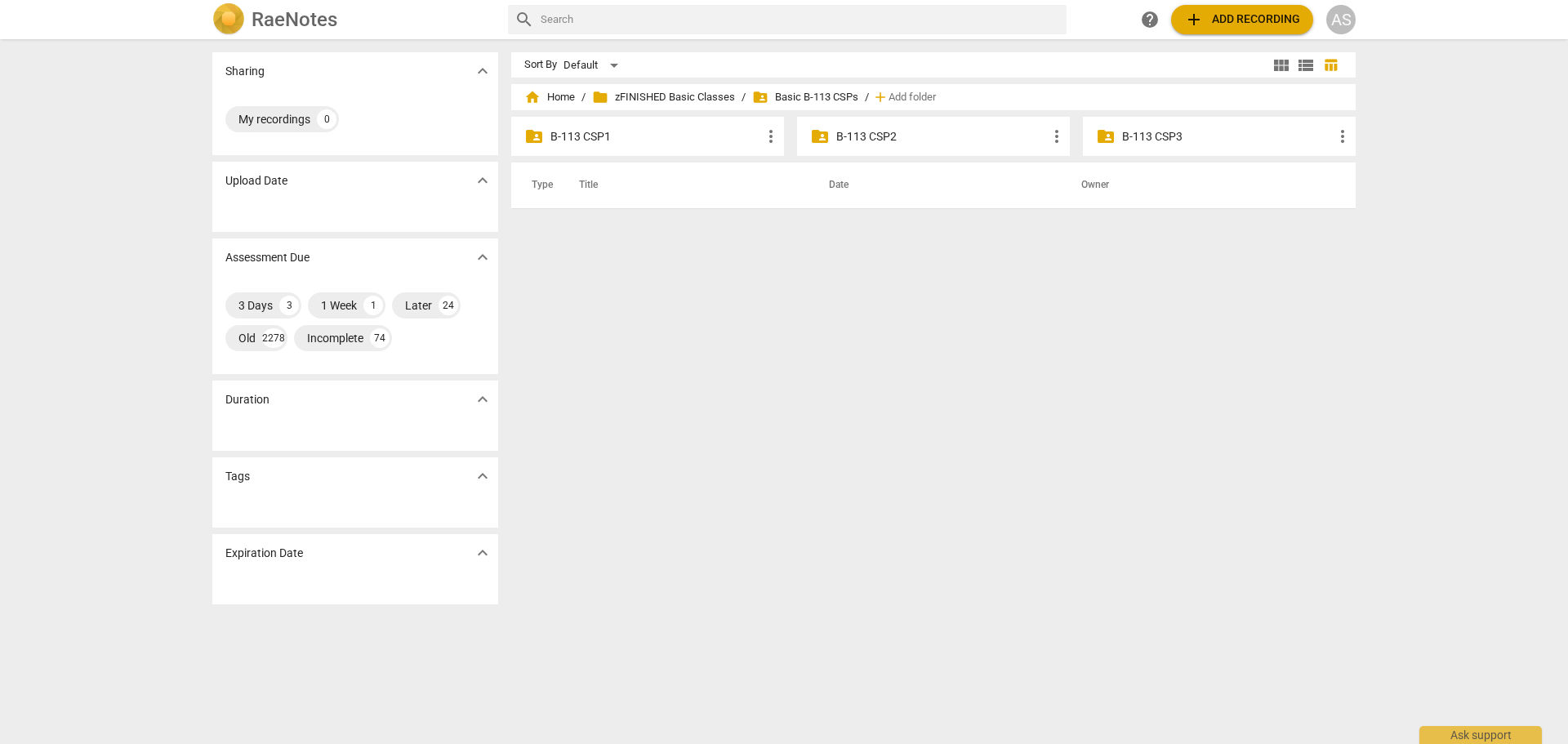
click at [1158, 137] on p "B-113 CSP3" at bounding box center [1228, 136] width 211 height 17
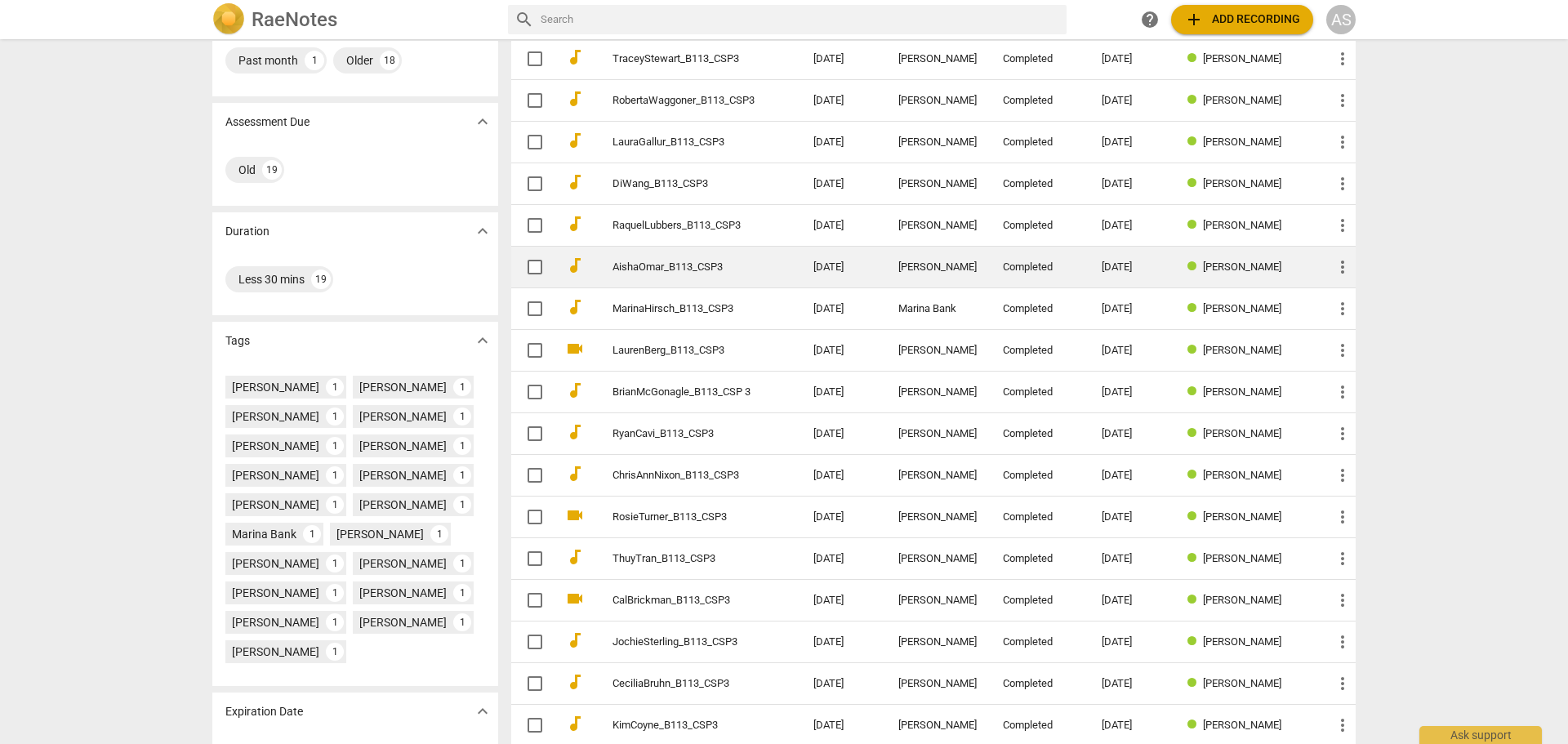
scroll to position [226, 0]
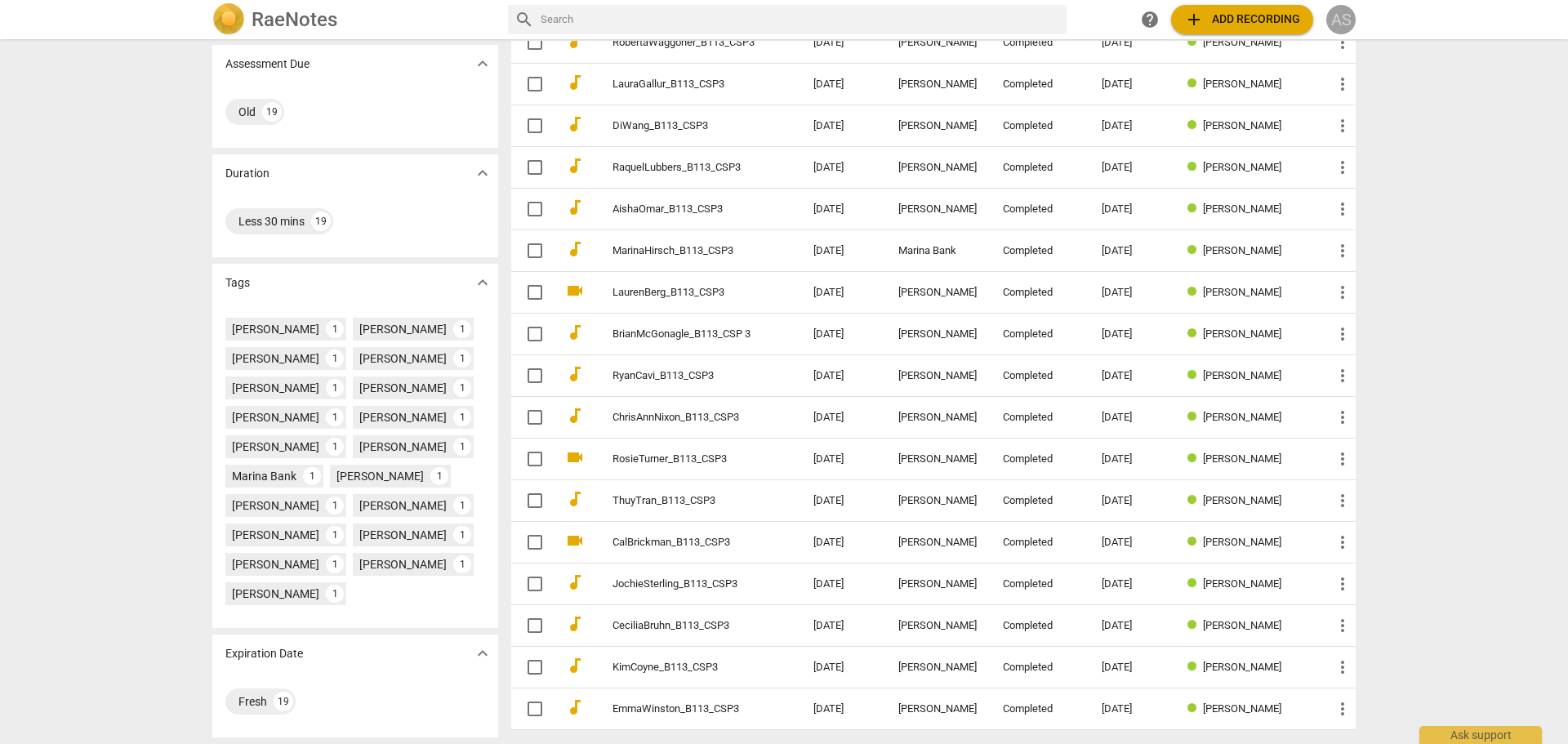
click at [1334, 20] on div "AS" at bounding box center [1341, 19] width 29 height 29
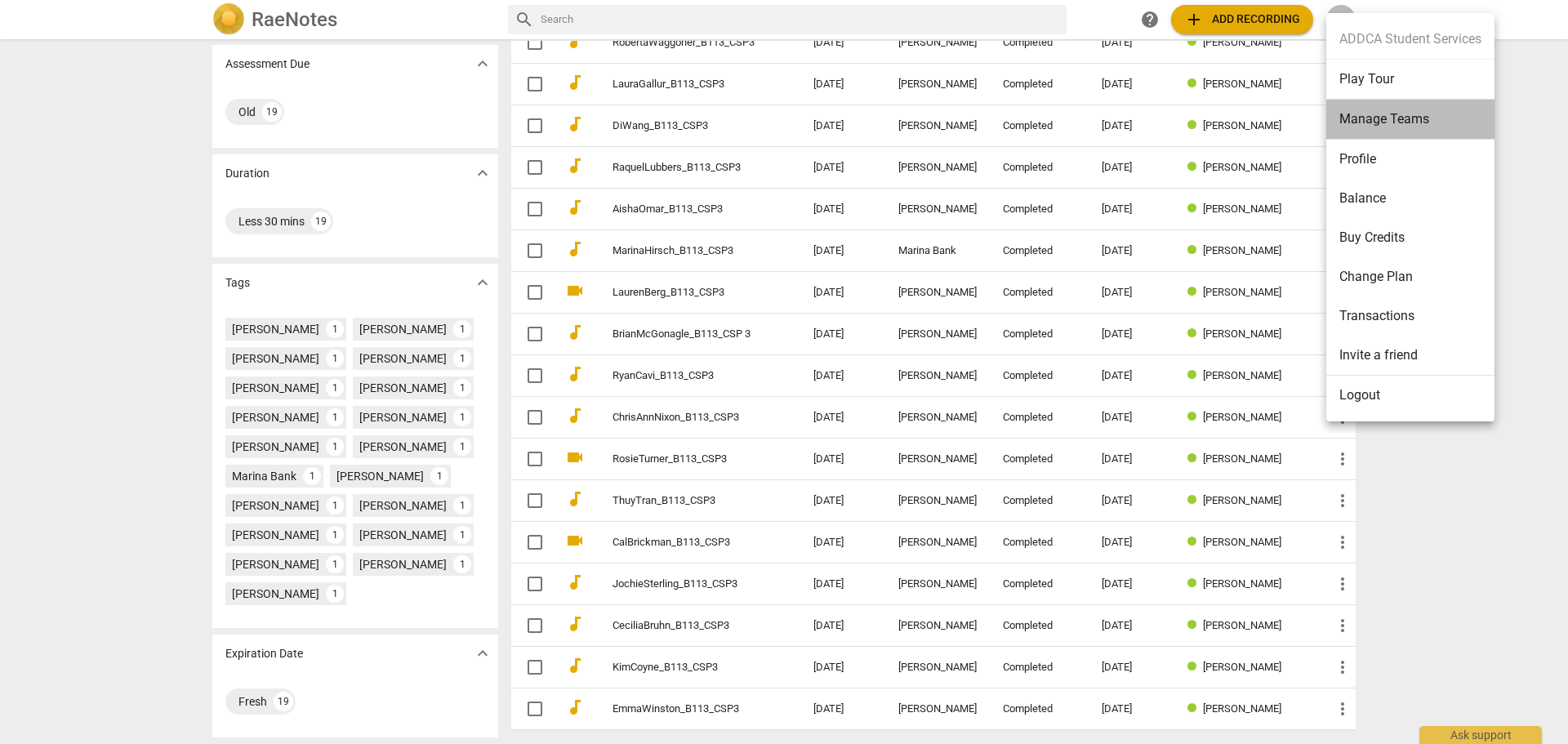
click at [1375, 106] on li "Manage Teams" at bounding box center [1410, 120] width 168 height 40
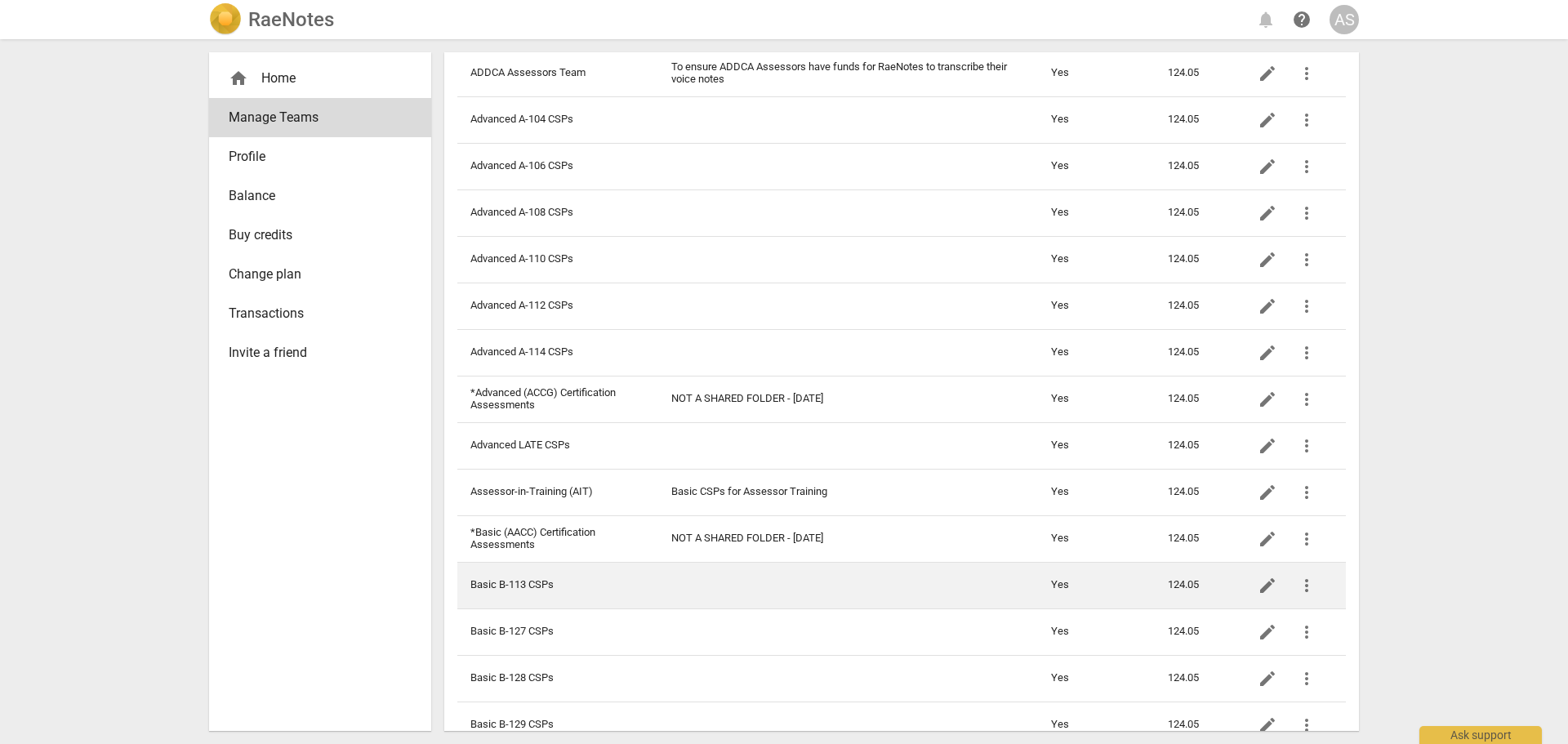
scroll to position [164, 0]
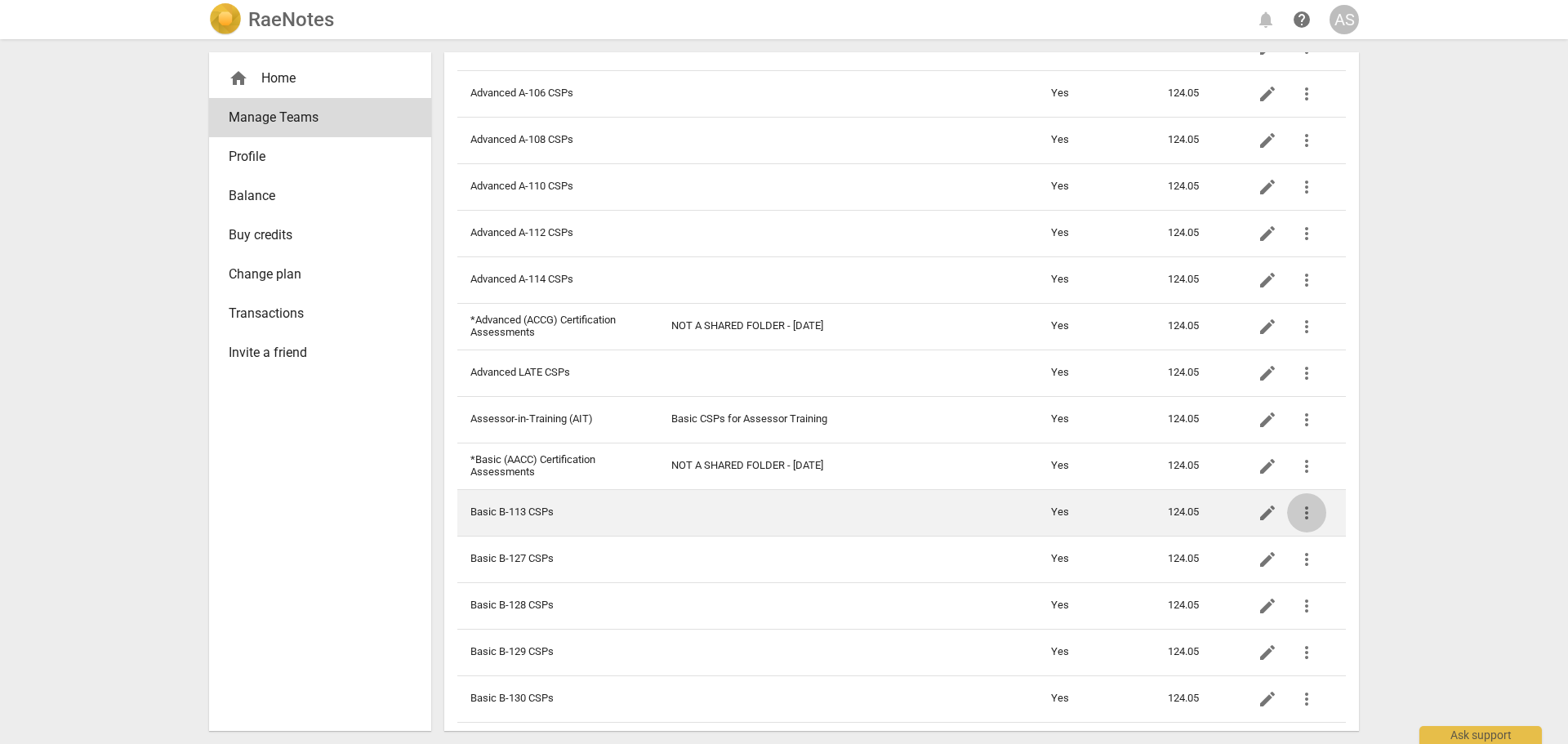
click at [1298, 501] on button "more_vert" at bounding box center [1306, 512] width 39 height 39
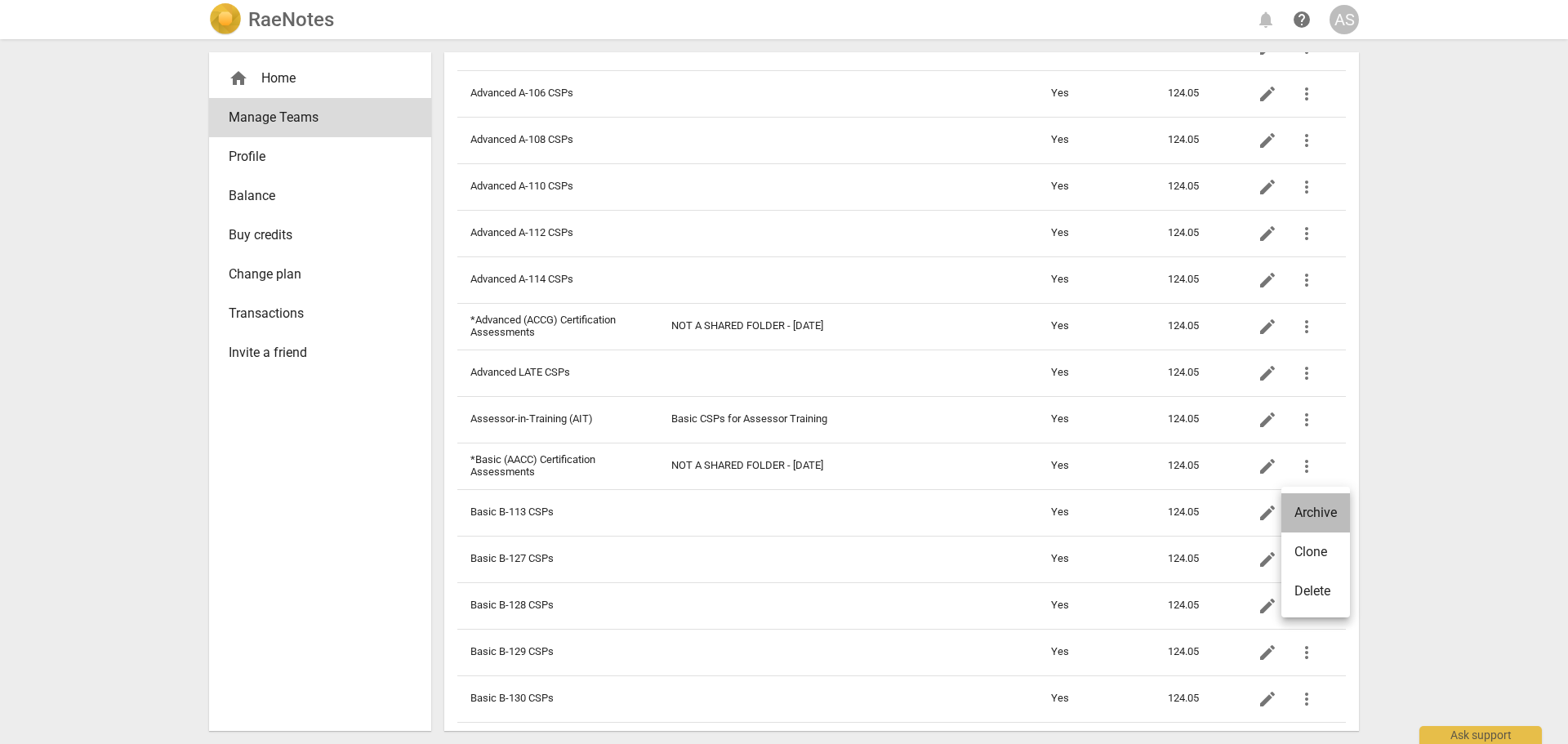
click at [1308, 516] on li "Archive" at bounding box center [1315, 512] width 68 height 39
click at [1530, 386] on div "RaeNotes notifications help AS home Home Manage Teams Profile Balance Buy credi…" at bounding box center [784, 372] width 1568 height 744
